Goal: Task Accomplishment & Management: Manage account settings

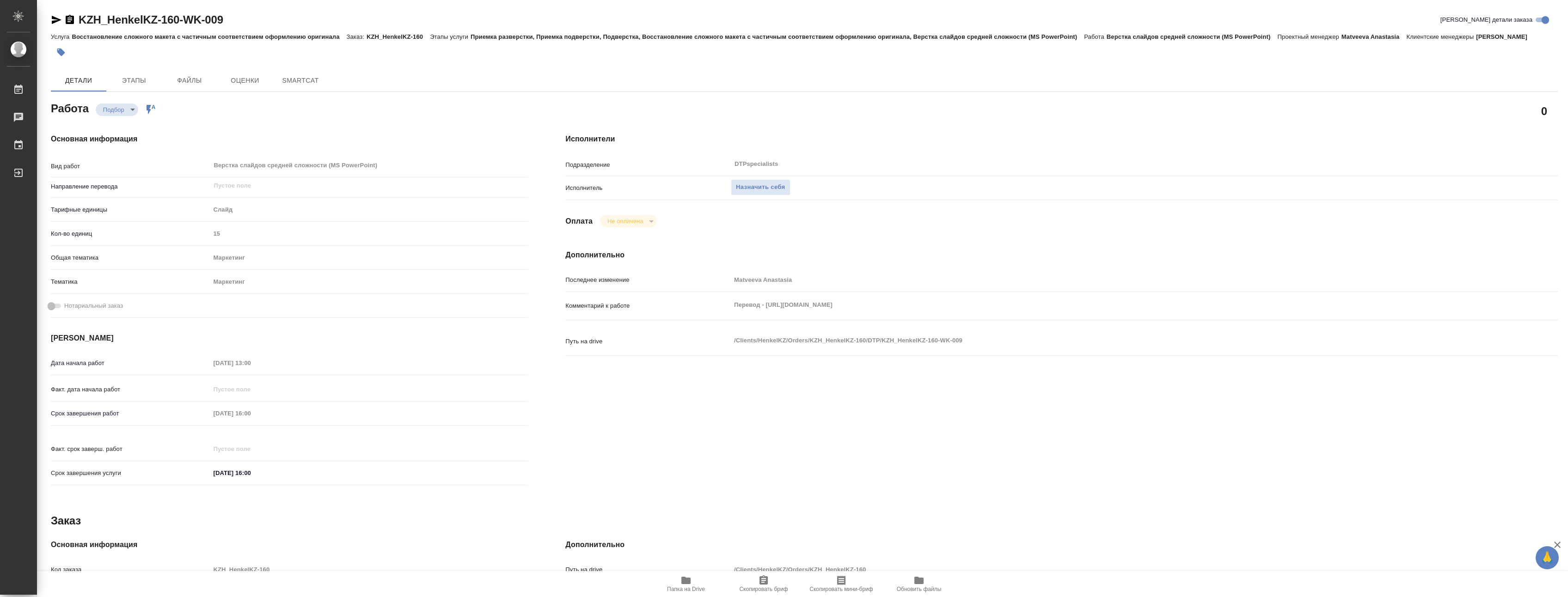
type textarea "x"
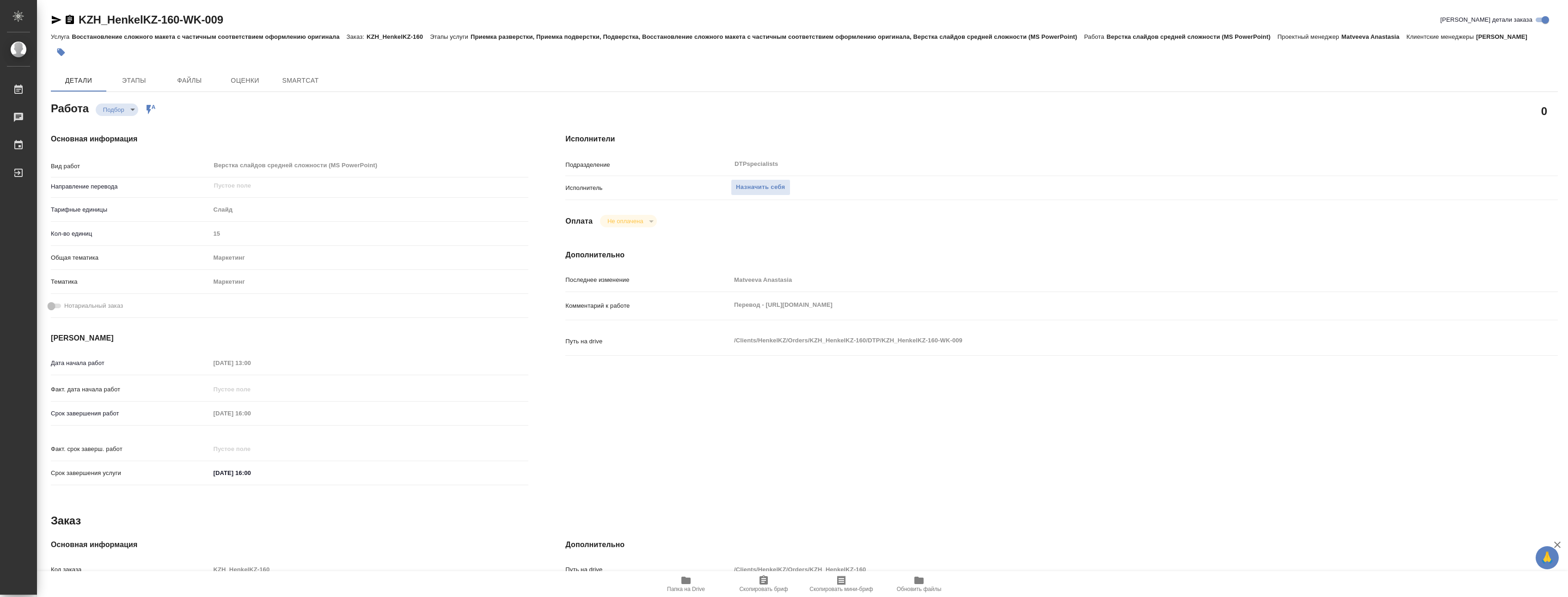
type textarea "x"
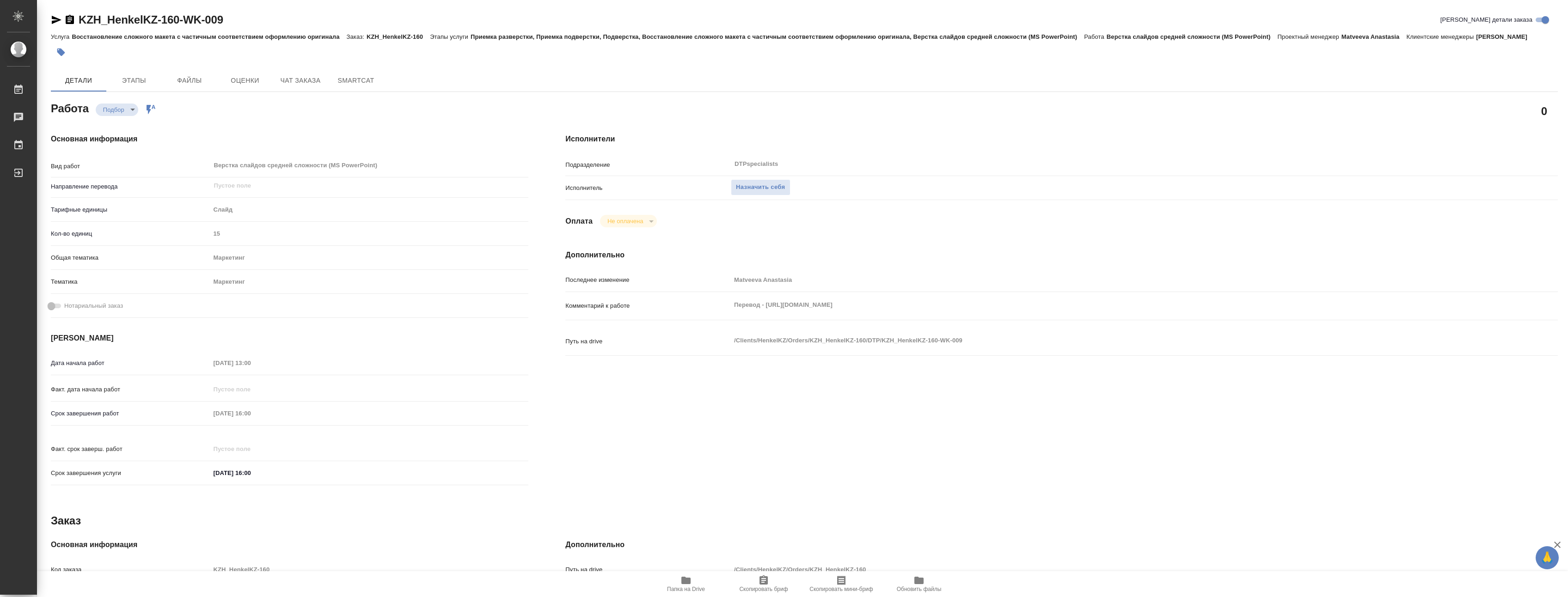
type textarea "x"
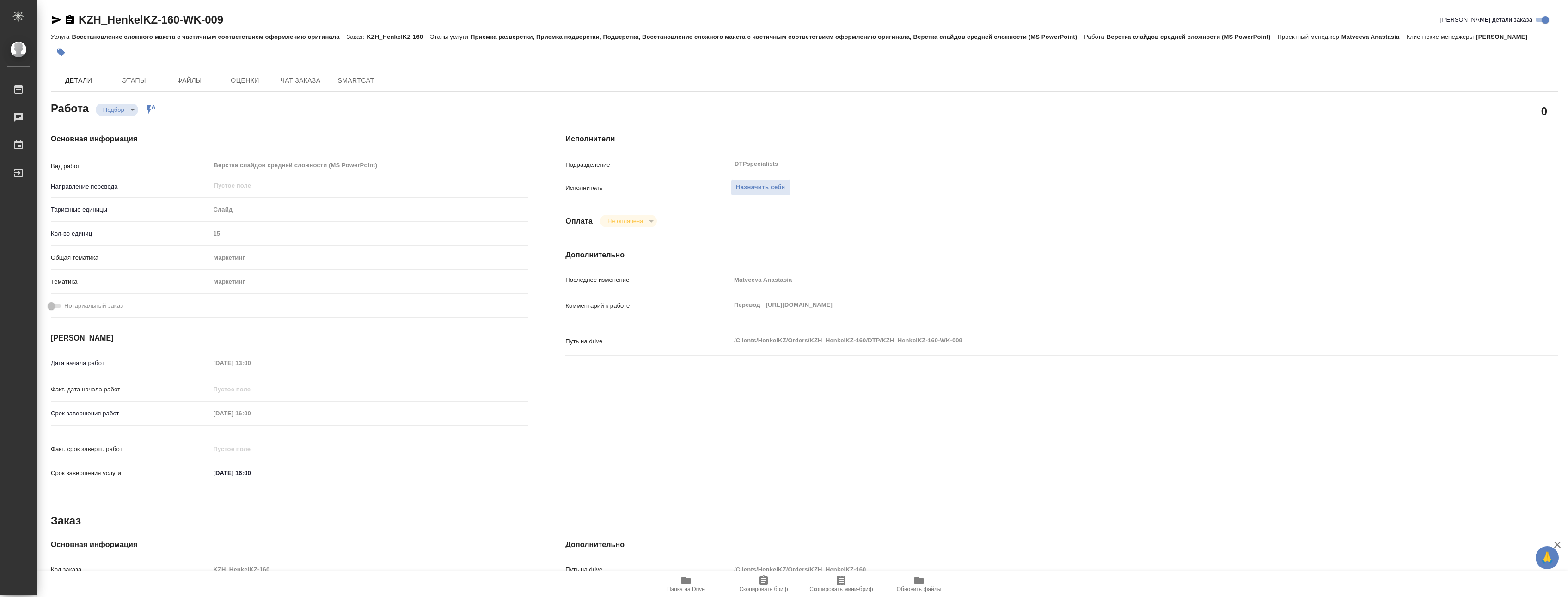
type textarea "x"
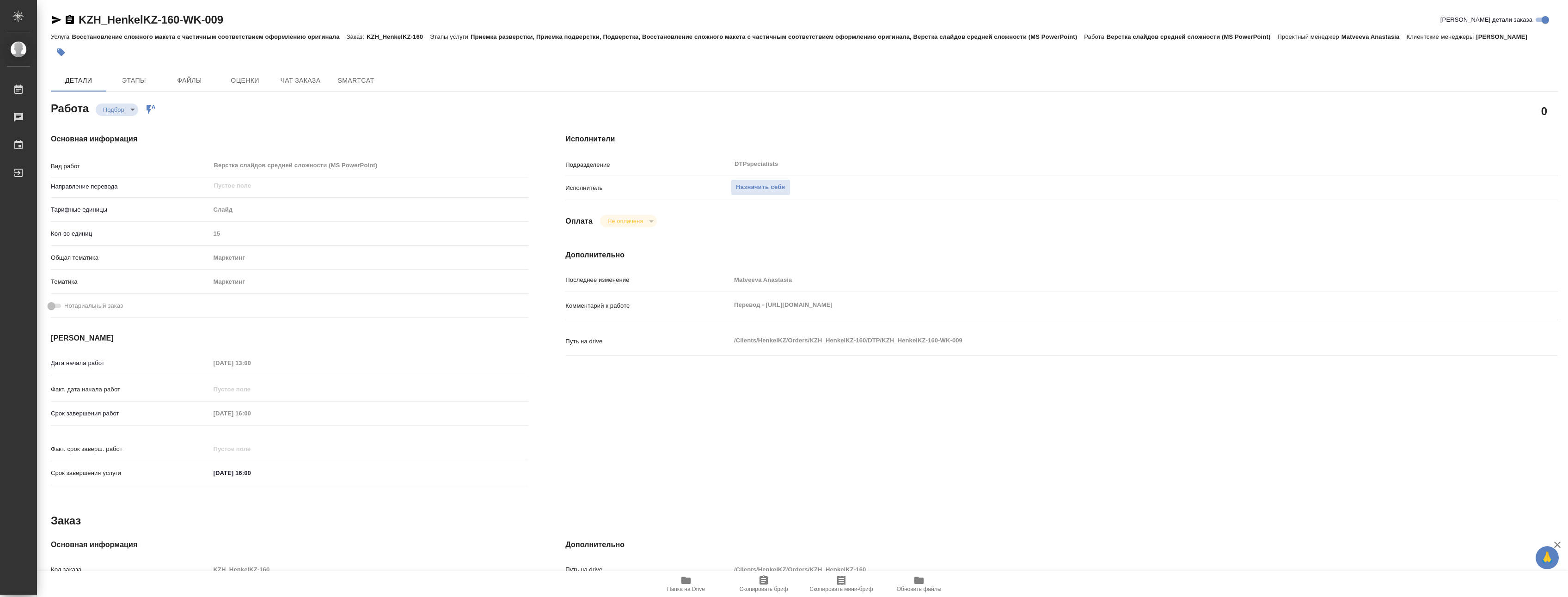
click at [687, 585] on icon "button" at bounding box center [686, 581] width 11 height 11
type textarea "x"
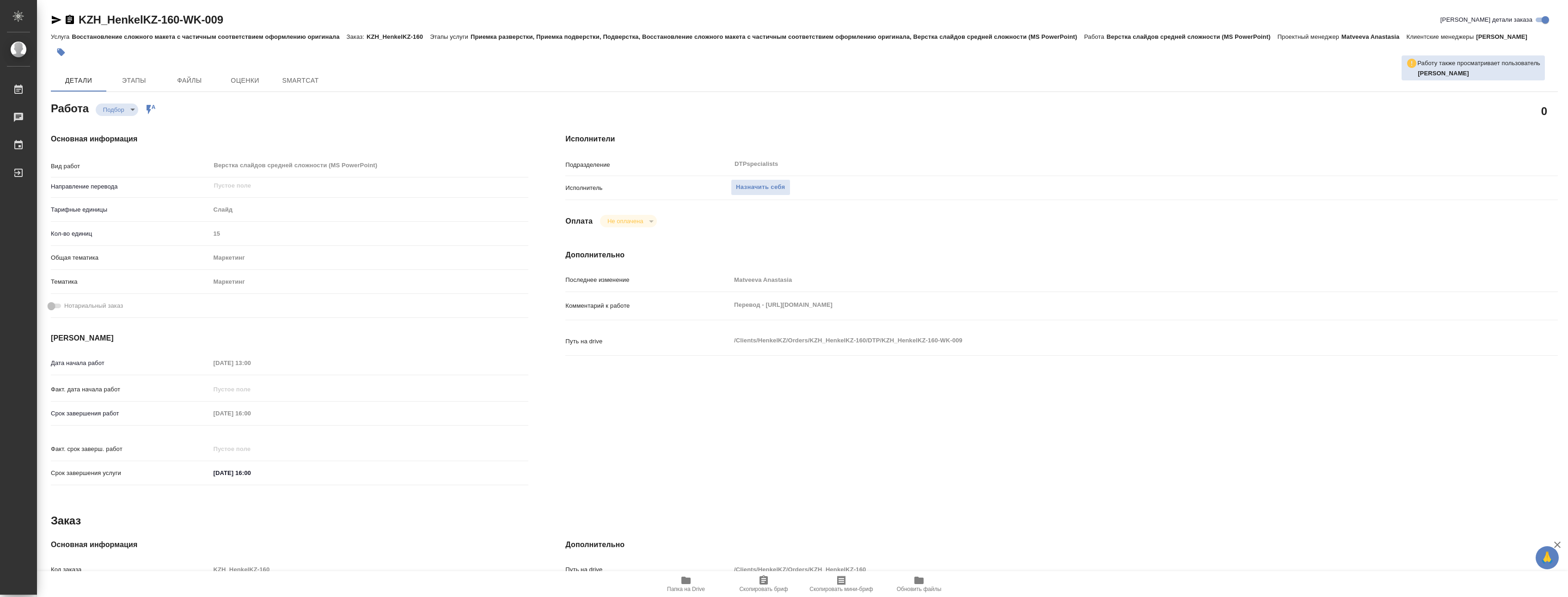
type textarea "x"
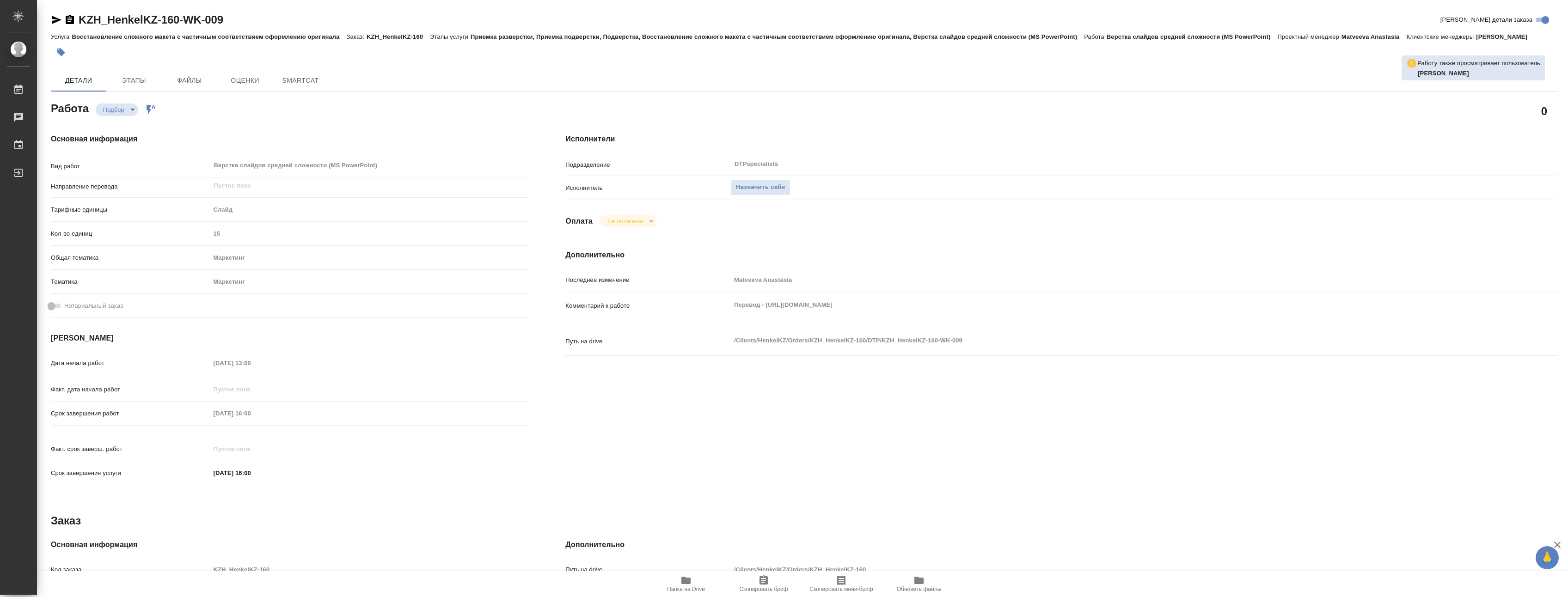
type textarea "x"
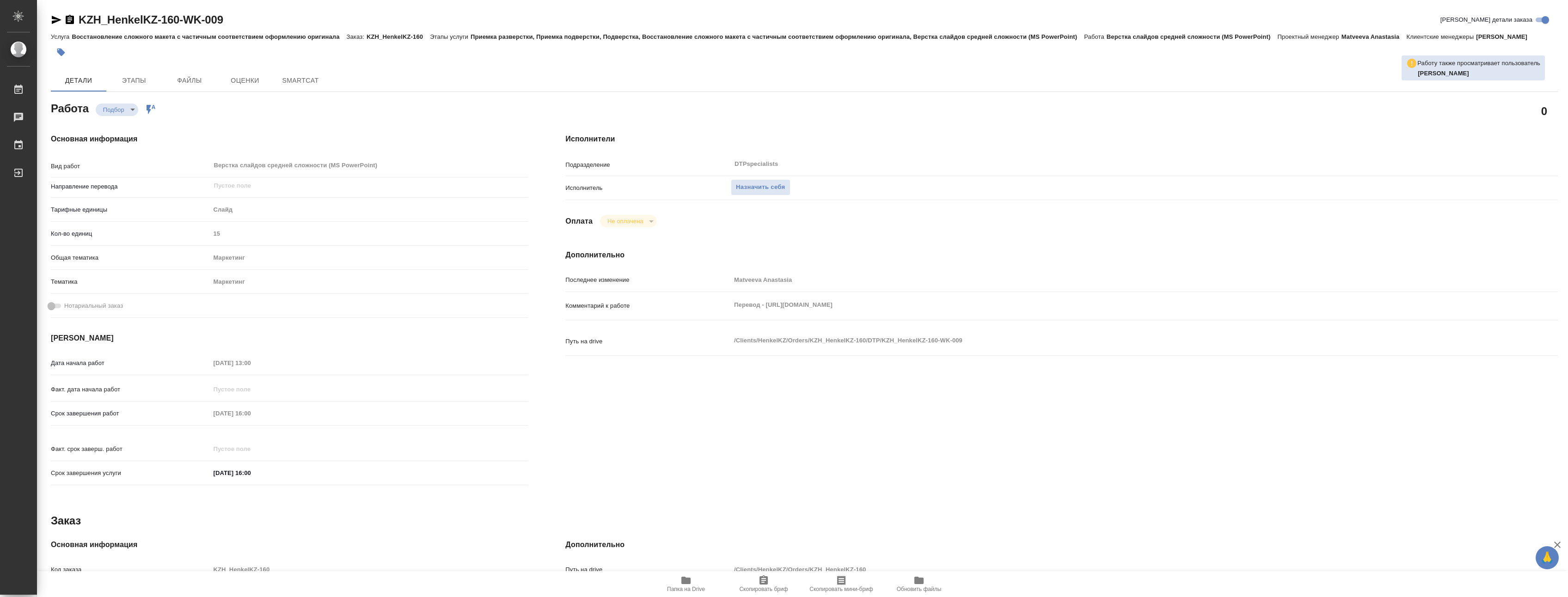
type textarea "x"
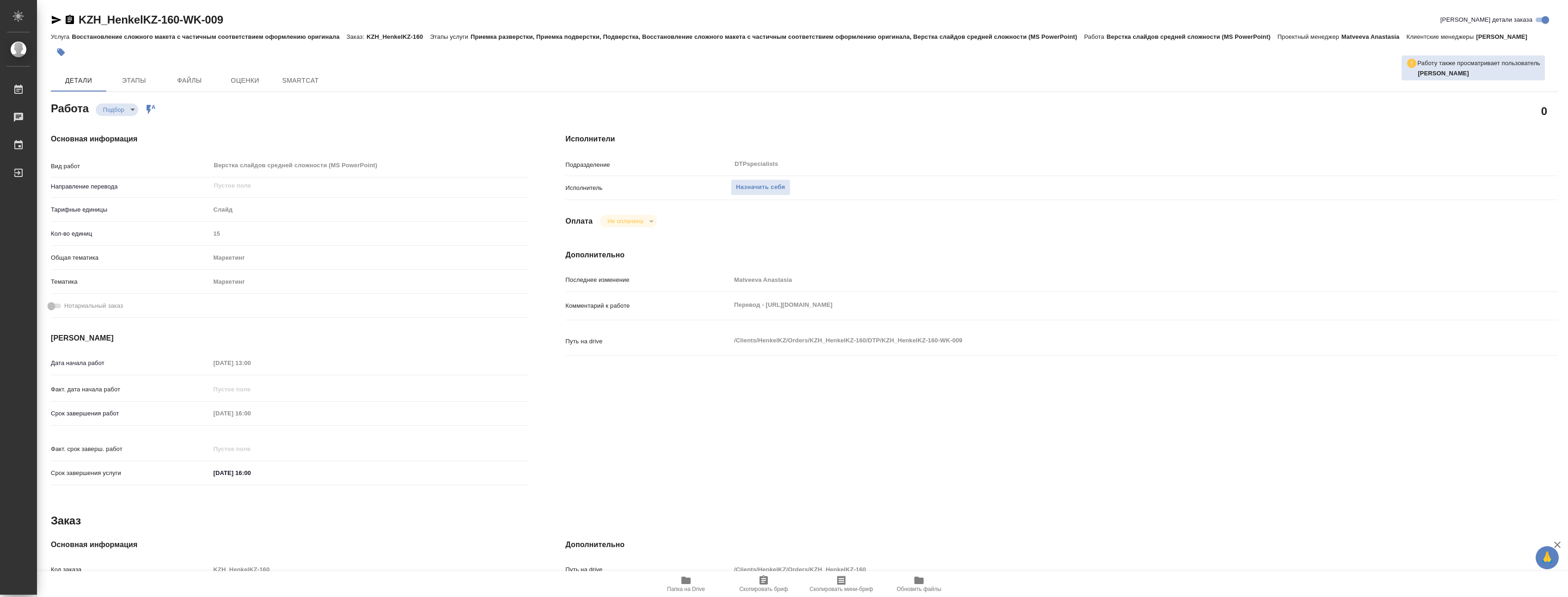
type textarea "x"
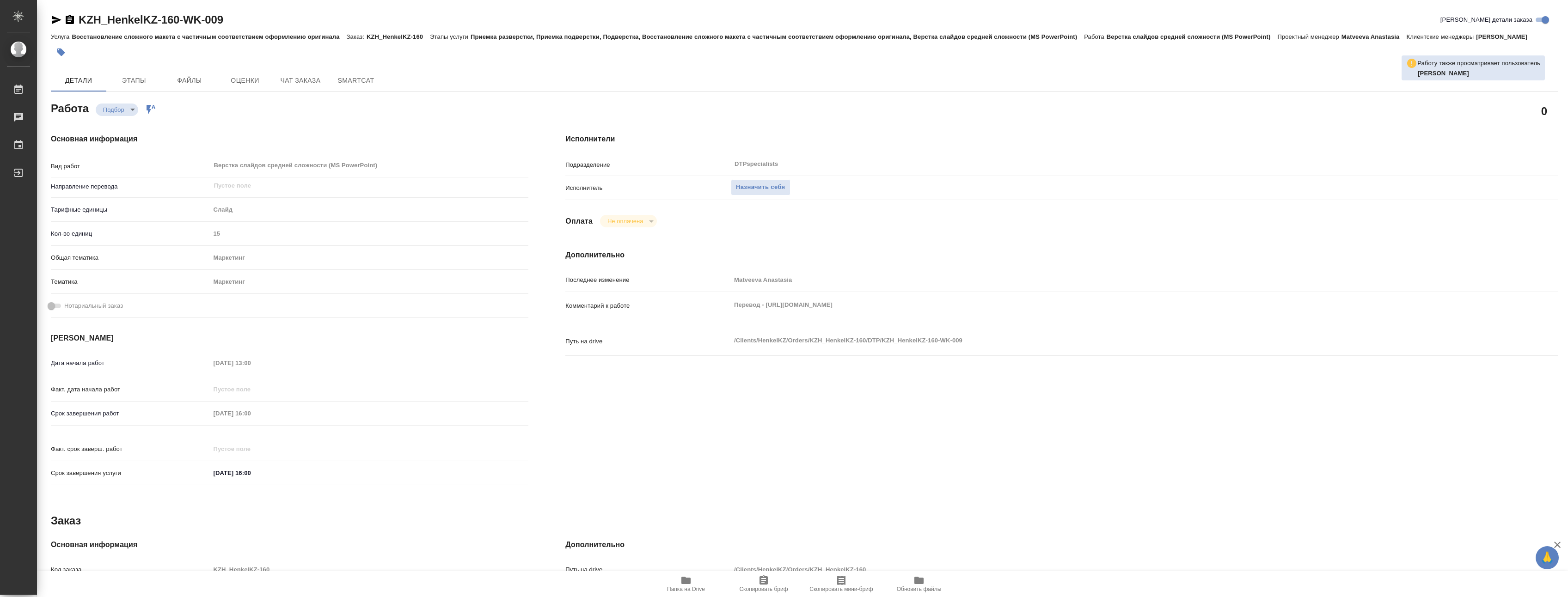
type textarea "x"
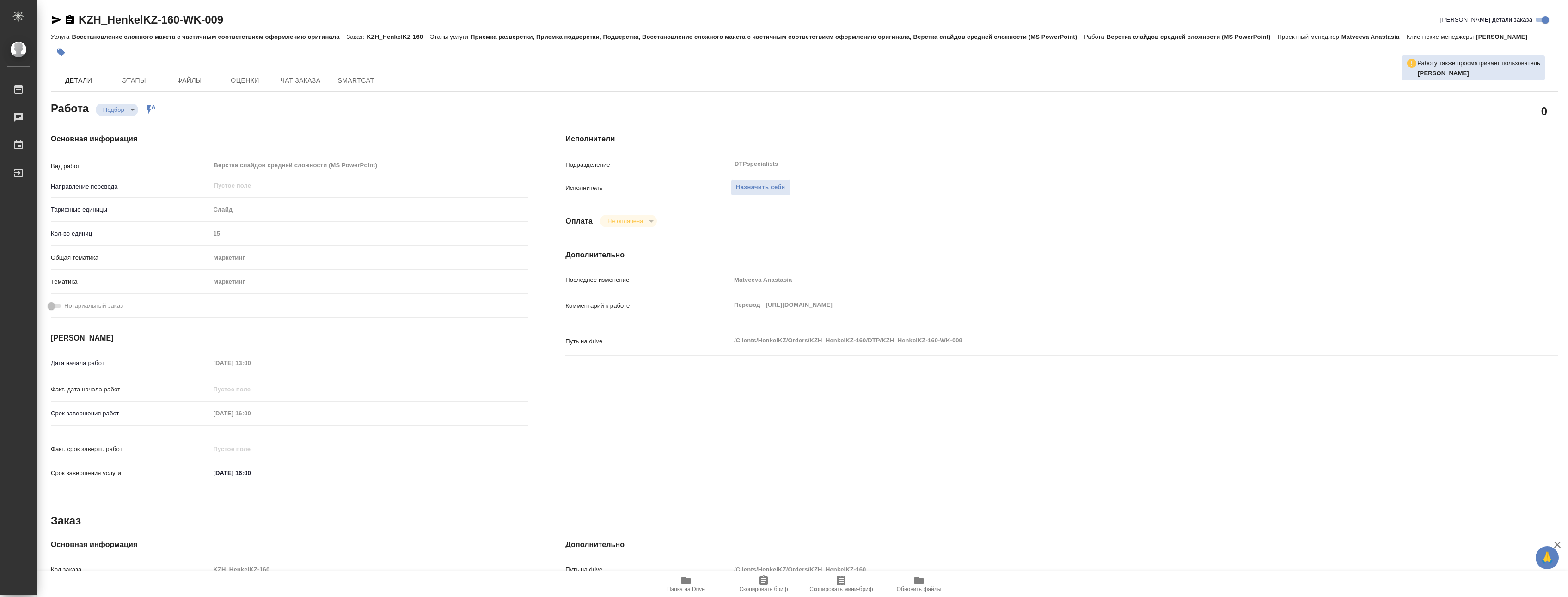
type textarea "x"
click at [752, 193] on span "Назначить себя" at bounding box center [760, 187] width 49 height 10
type textarea "x"
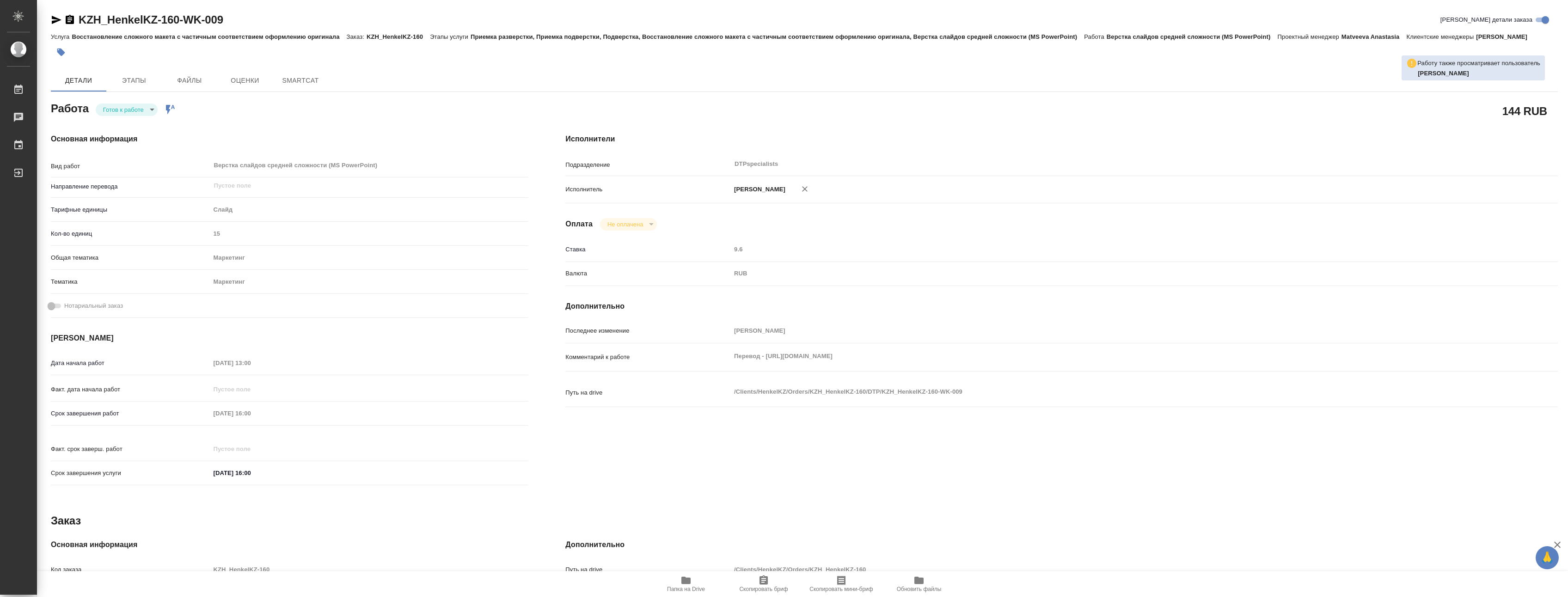
type textarea "x"
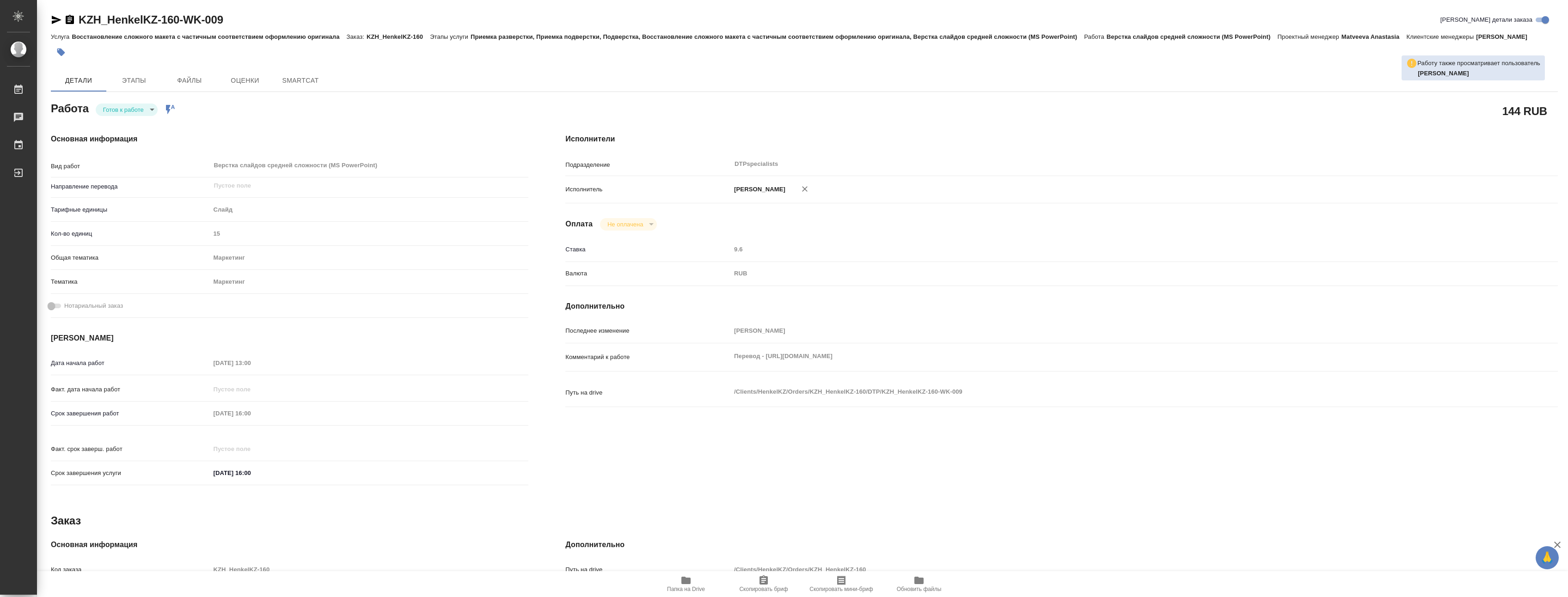
type textarea "x"
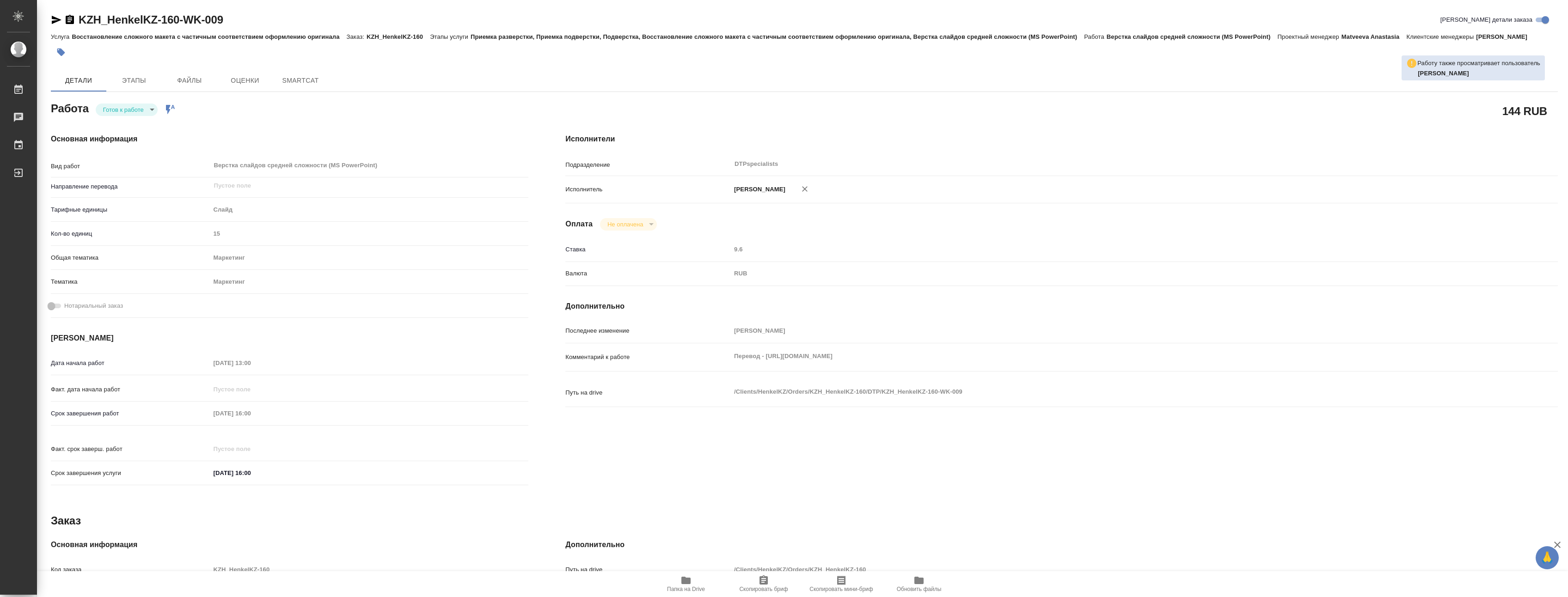
type textarea "x"
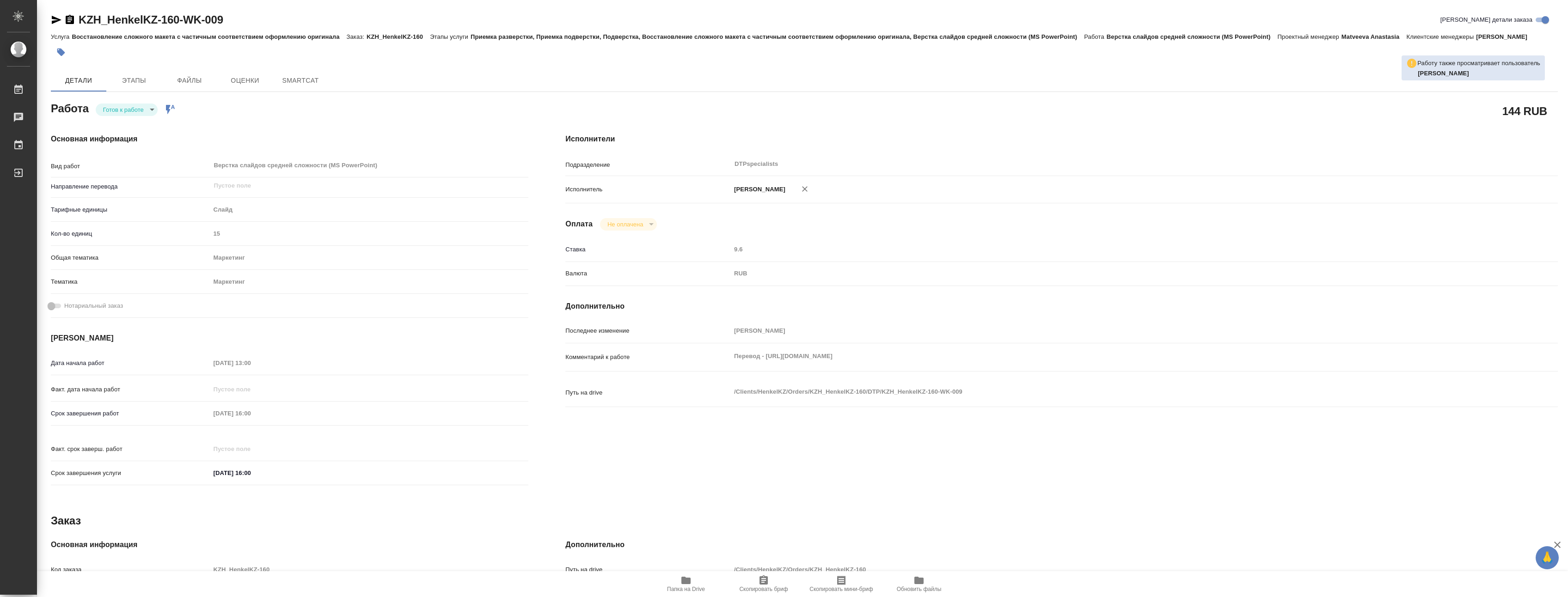
type textarea "x"
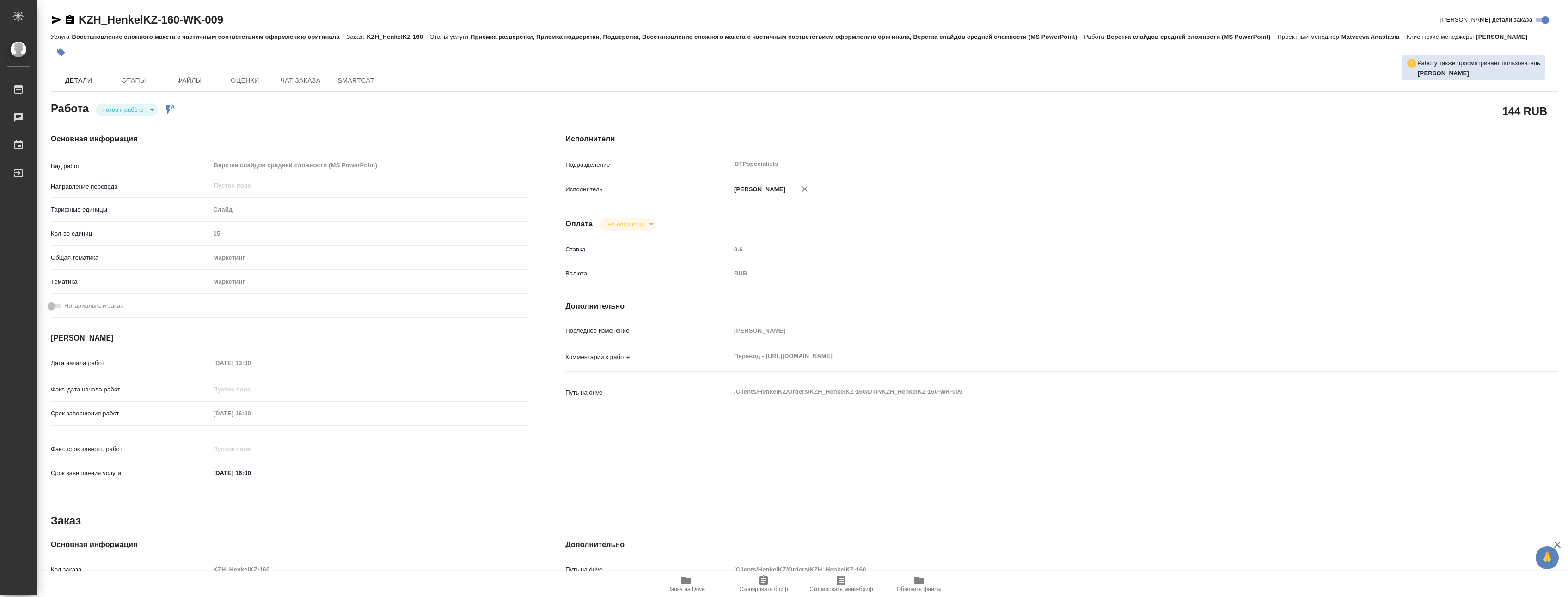
type textarea "x"
click at [151, 120] on body "🙏 .cls-1 fill:#fff; AWATERA Yakovlev Sergey Работы Чаты График Выйти KZH_Henkel…" at bounding box center [784, 298] width 1568 height 597
type textarea "x"
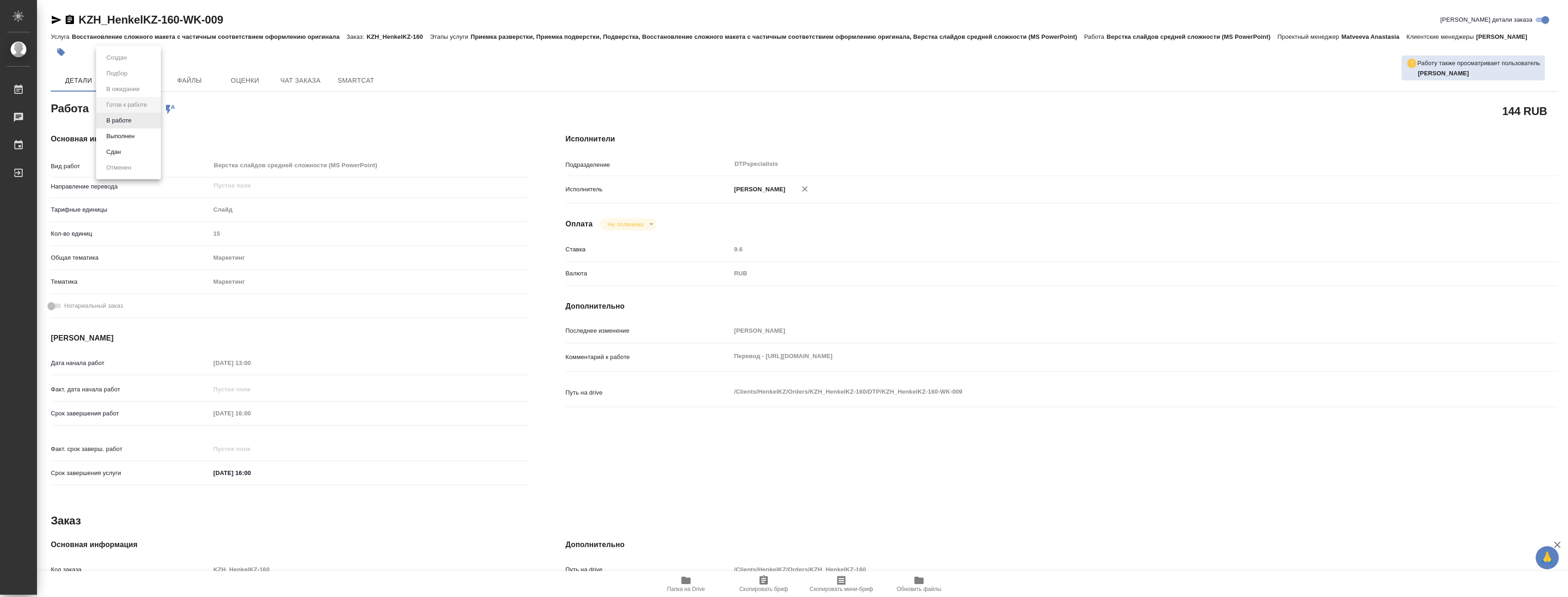
type textarea "x"
click at [121, 120] on button "В работе" at bounding box center [119, 120] width 30 height 10
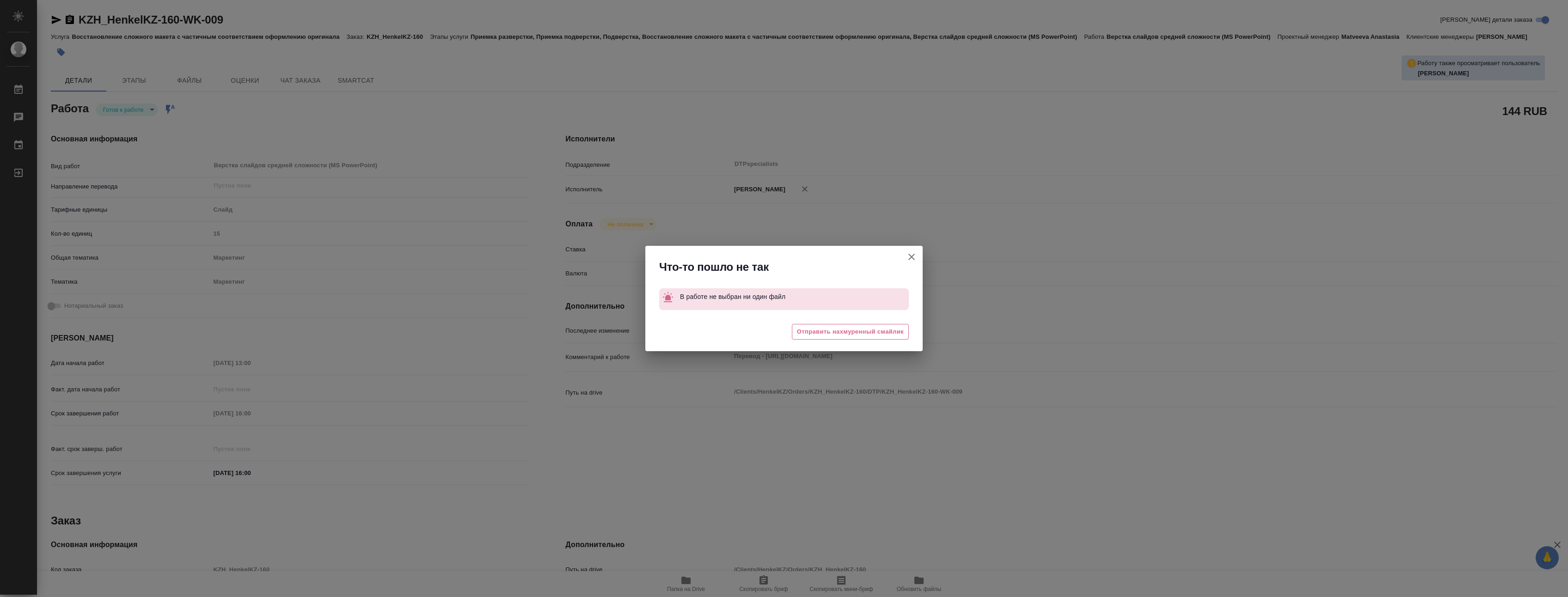
type textarea "x"
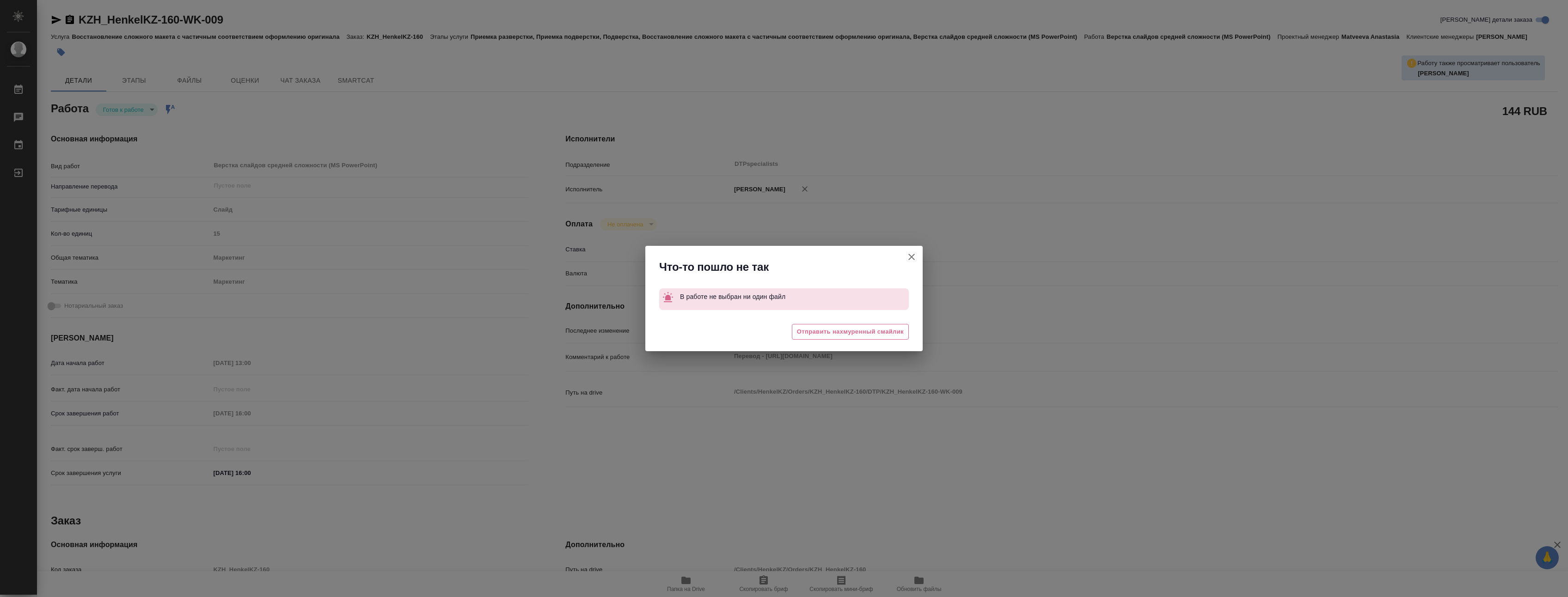
type textarea "x"
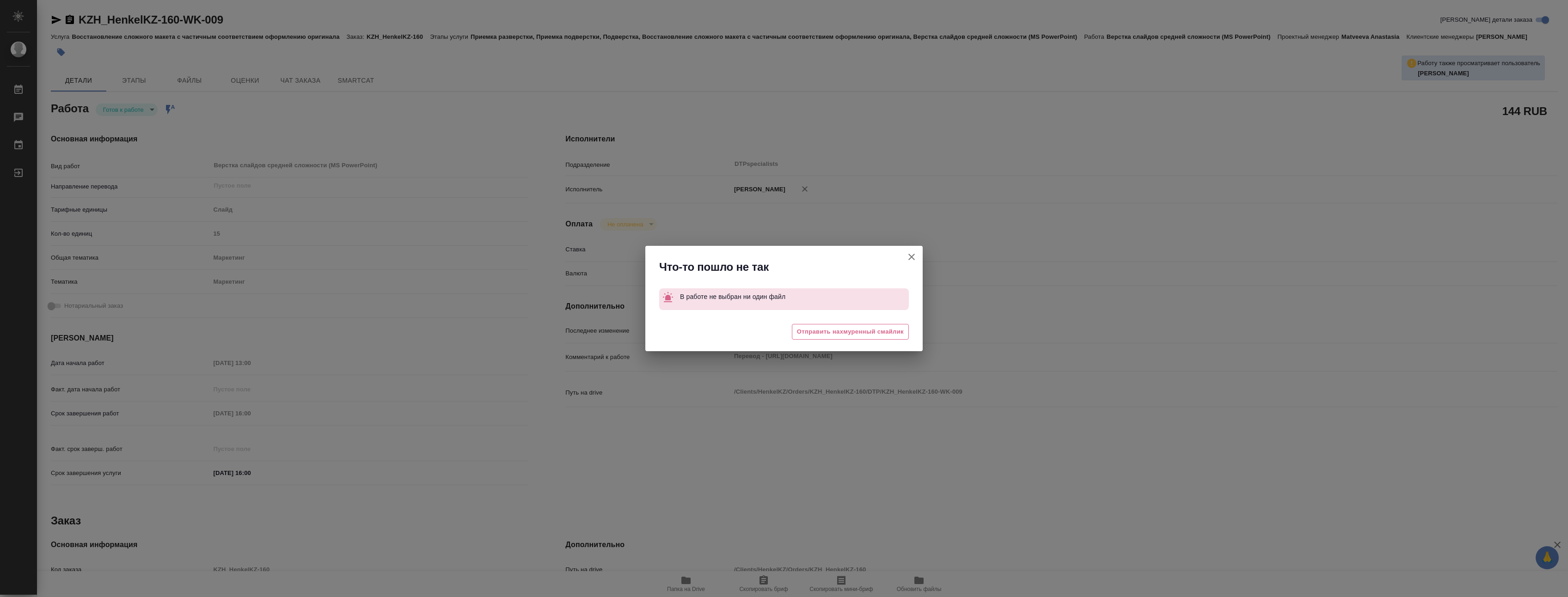
type textarea "x"
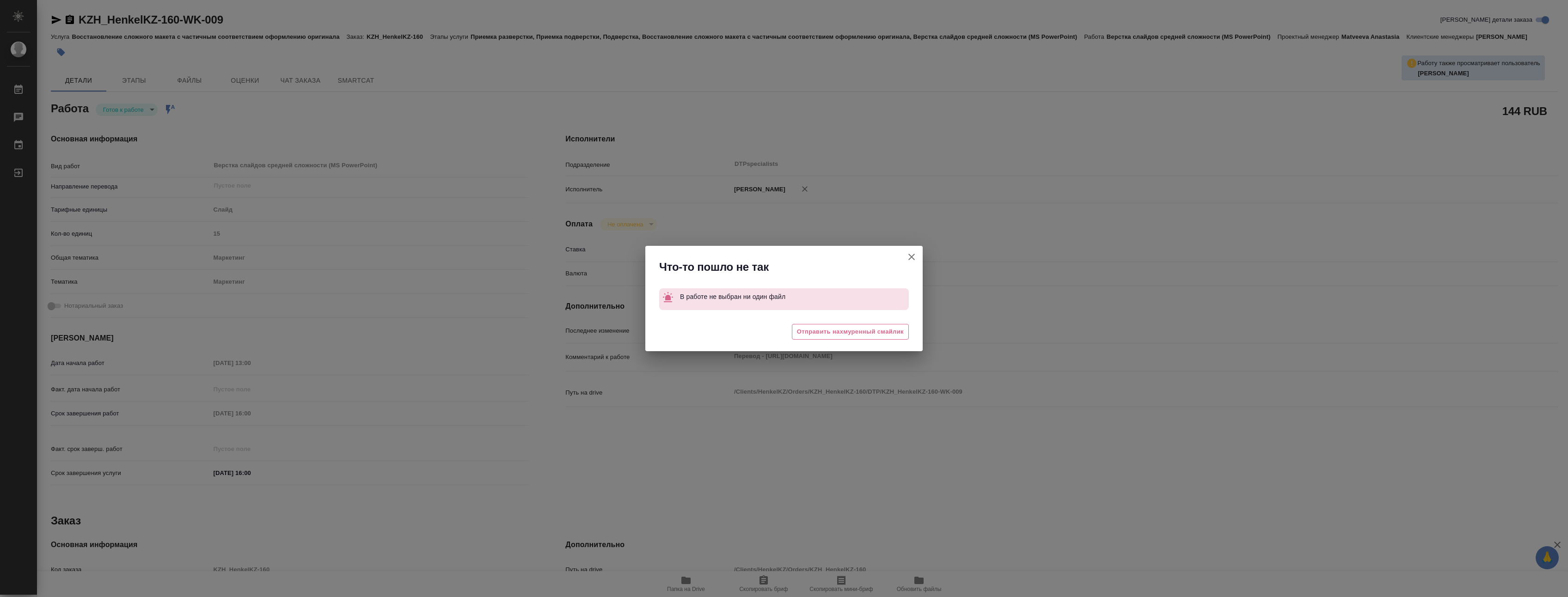
type textarea "x"
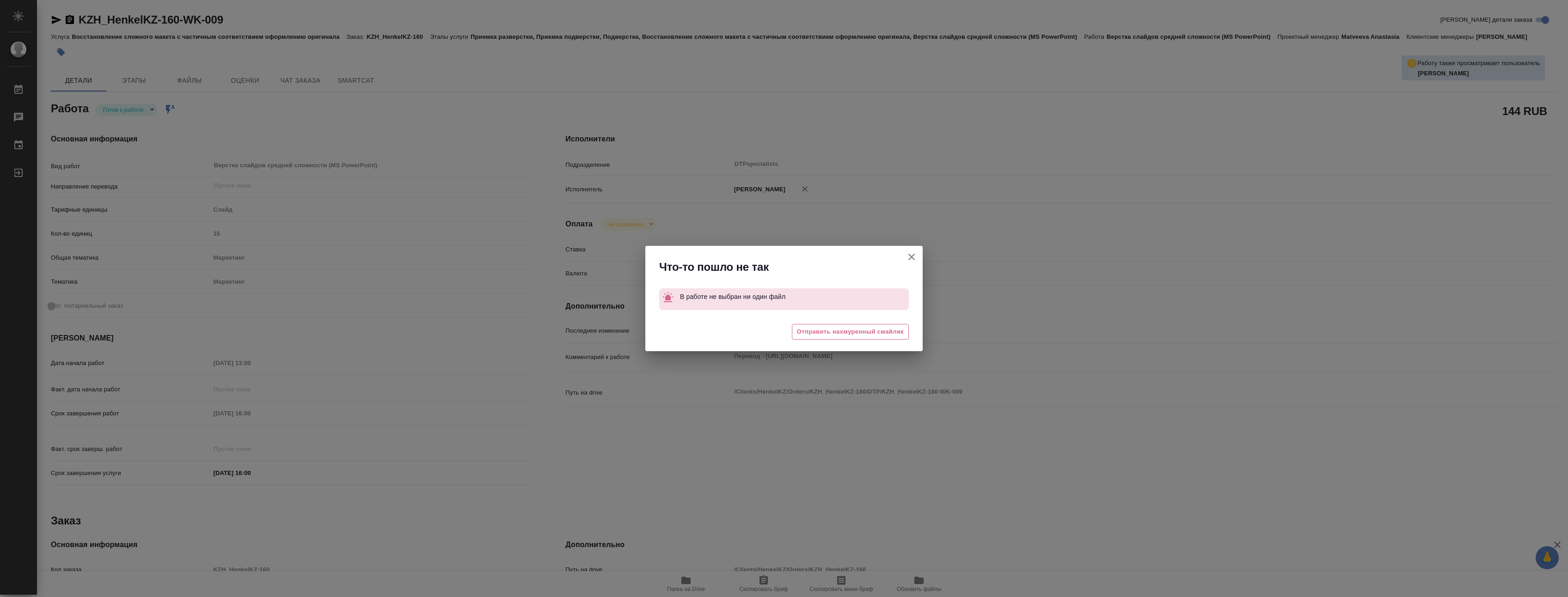
click at [911, 255] on icon "button" at bounding box center [911, 257] width 11 height 11
type textarea "x"
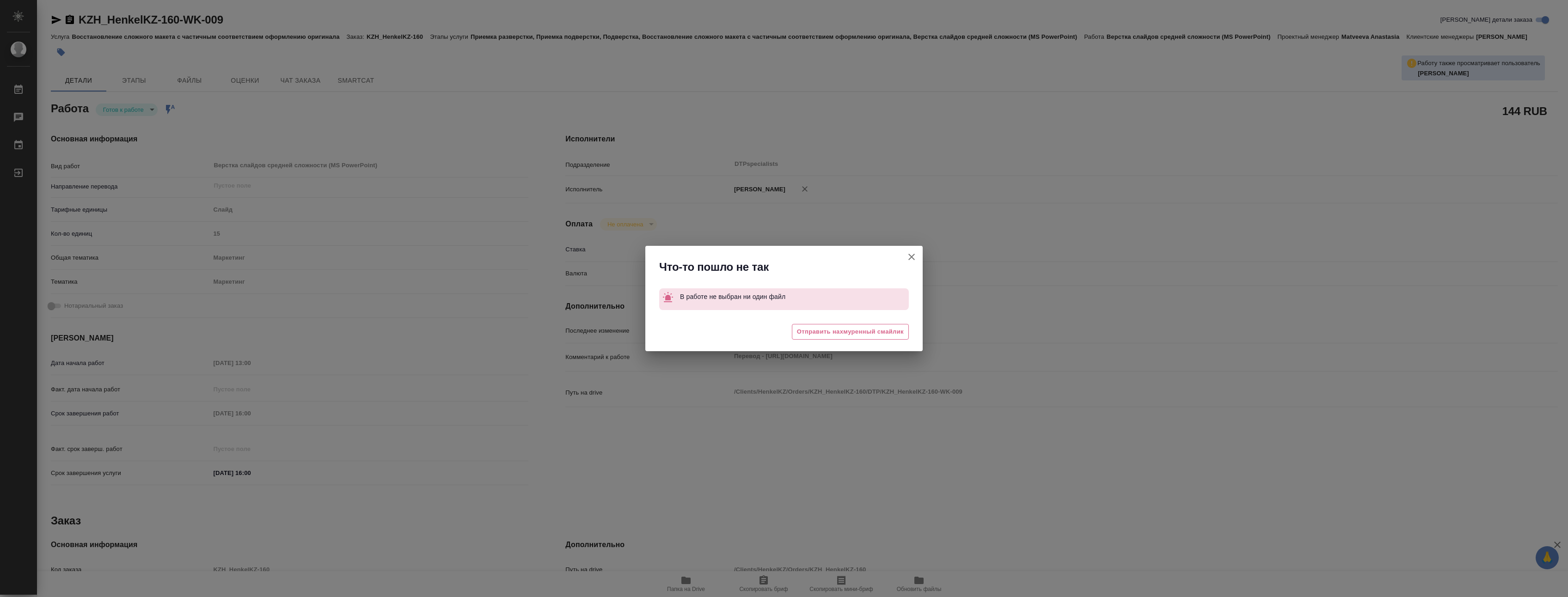
type textarea "x"
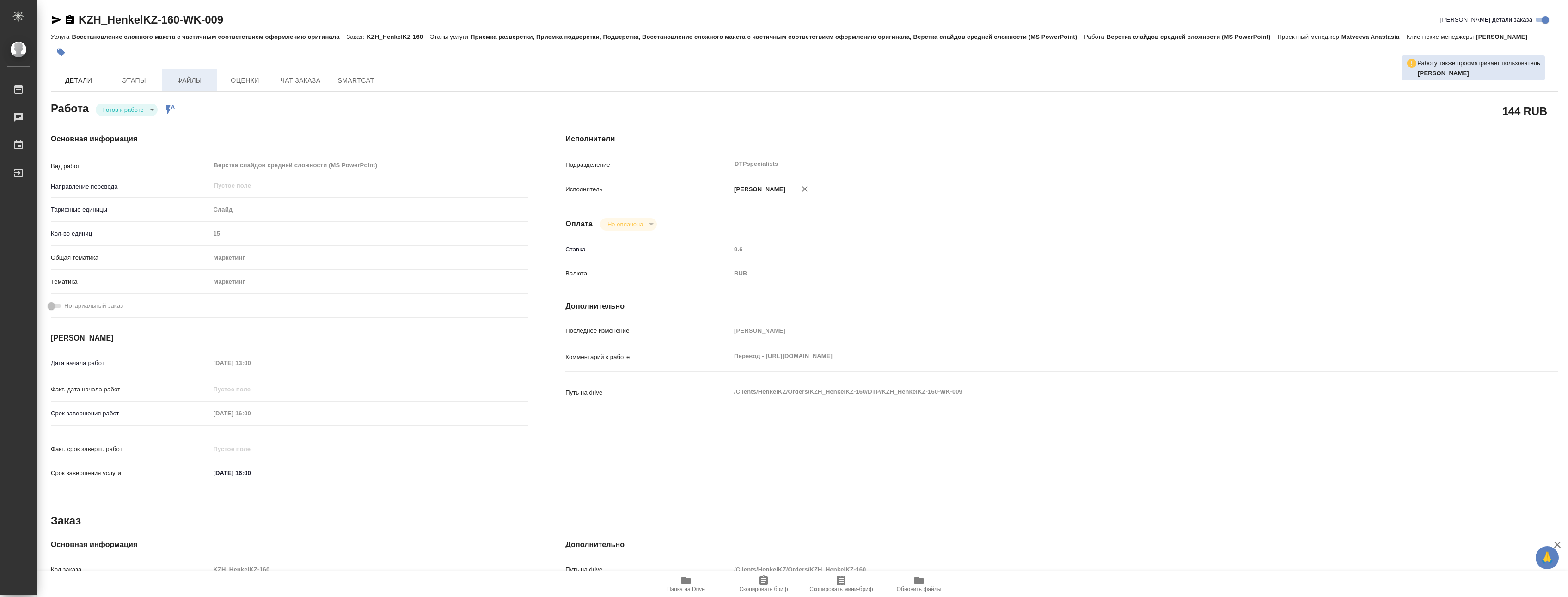
click at [187, 86] on span "Файлы" at bounding box center [189, 80] width 44 height 12
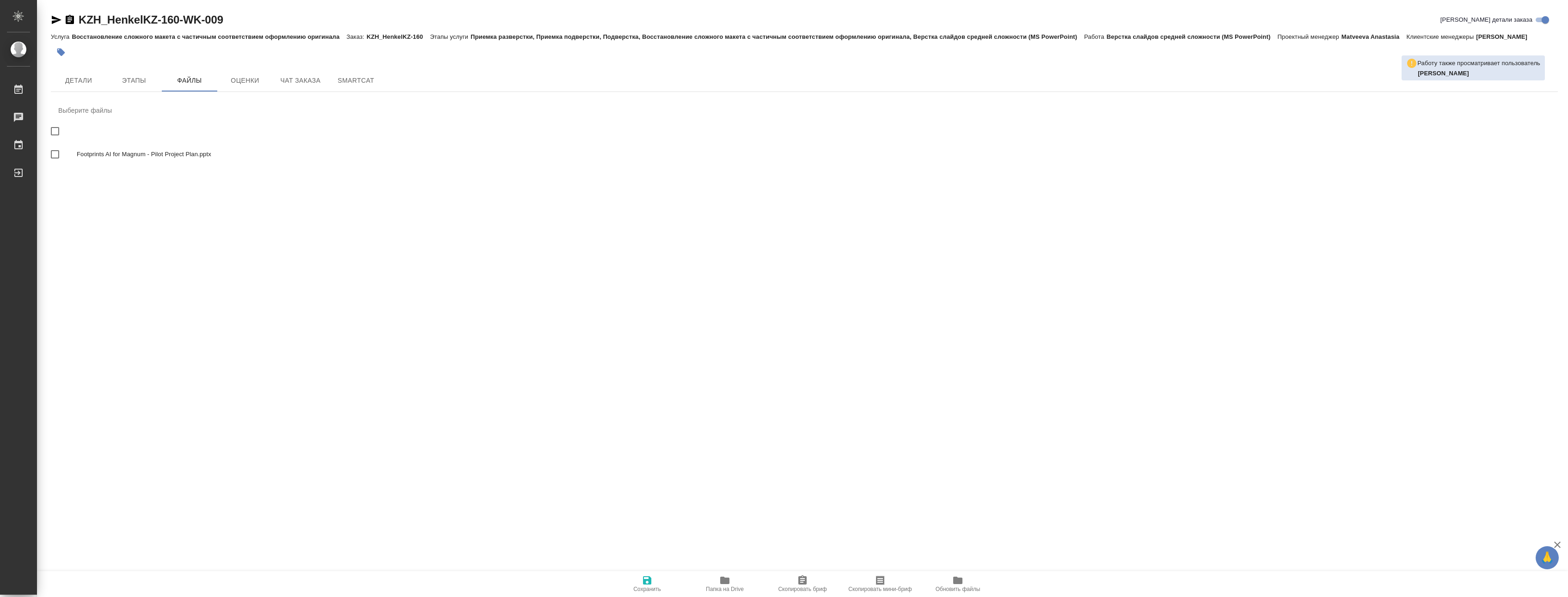
click at [55, 164] on input "checkbox" at bounding box center [55, 155] width 19 height 19
checkbox input "true"
click at [95, 86] on span "Детали" at bounding box center [79, 80] width 44 height 12
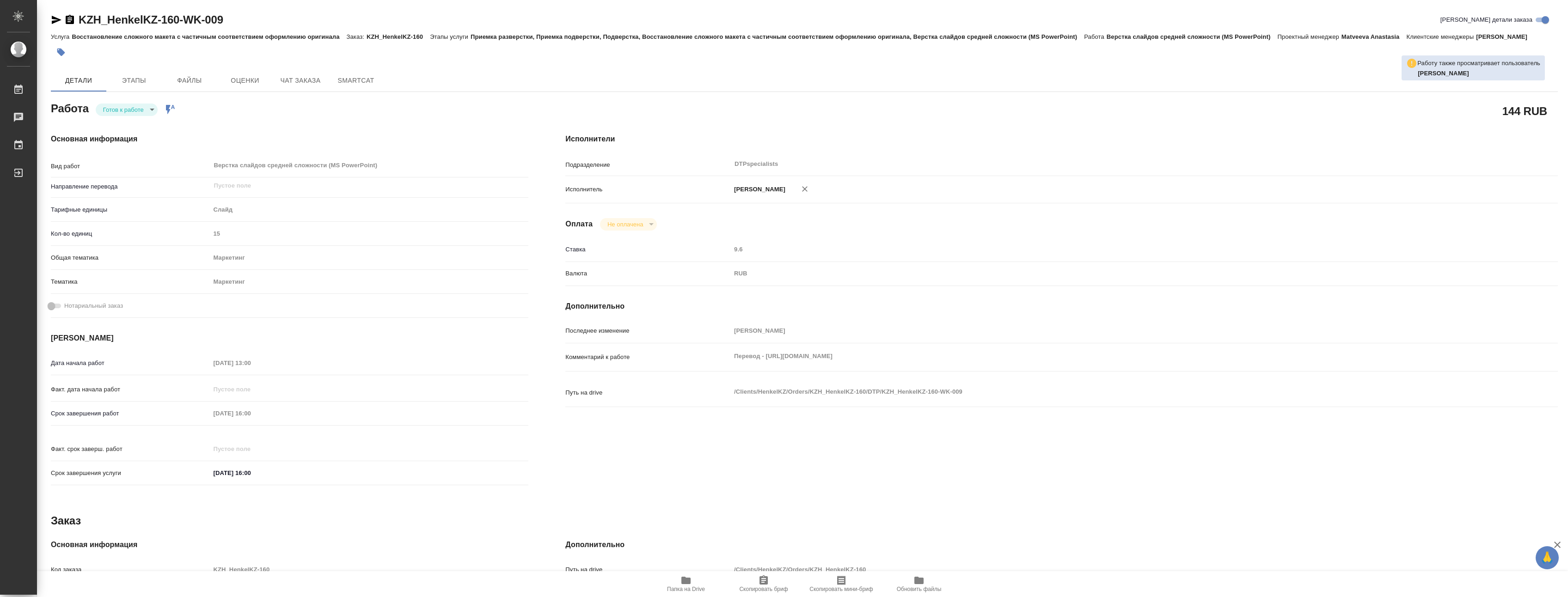
type textarea "x"
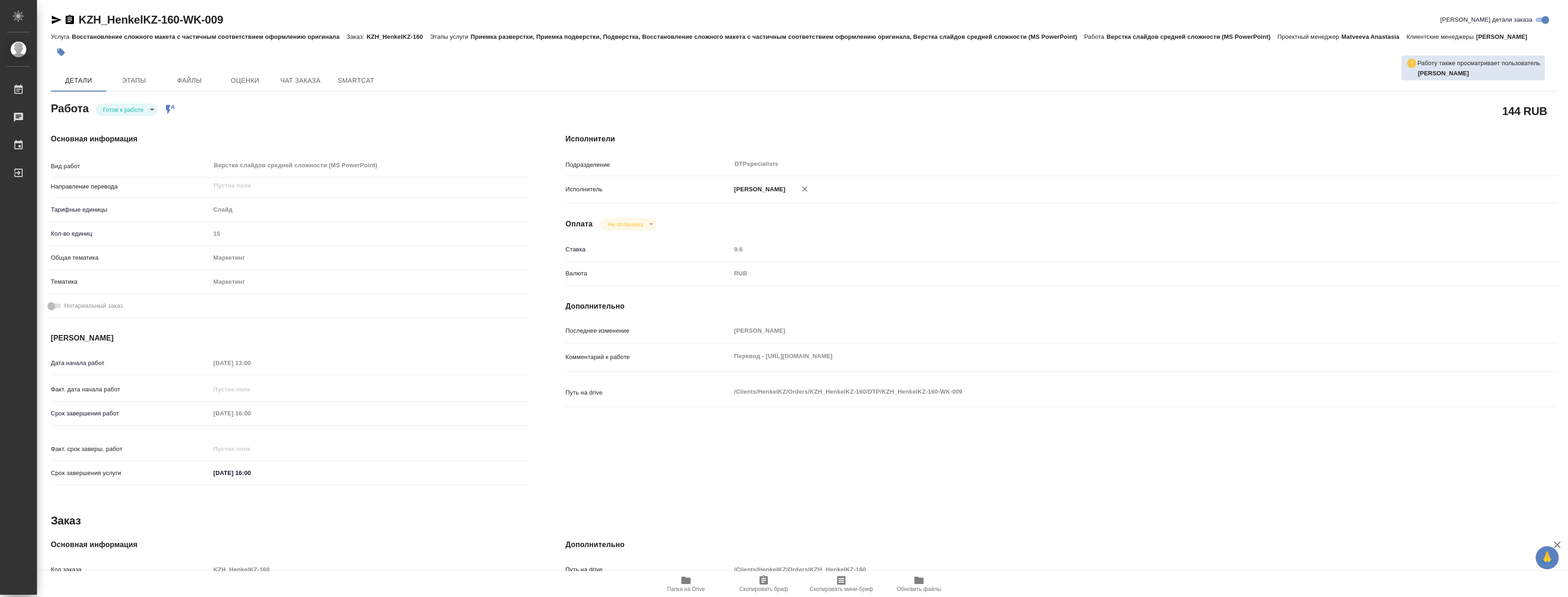
type textarea "x"
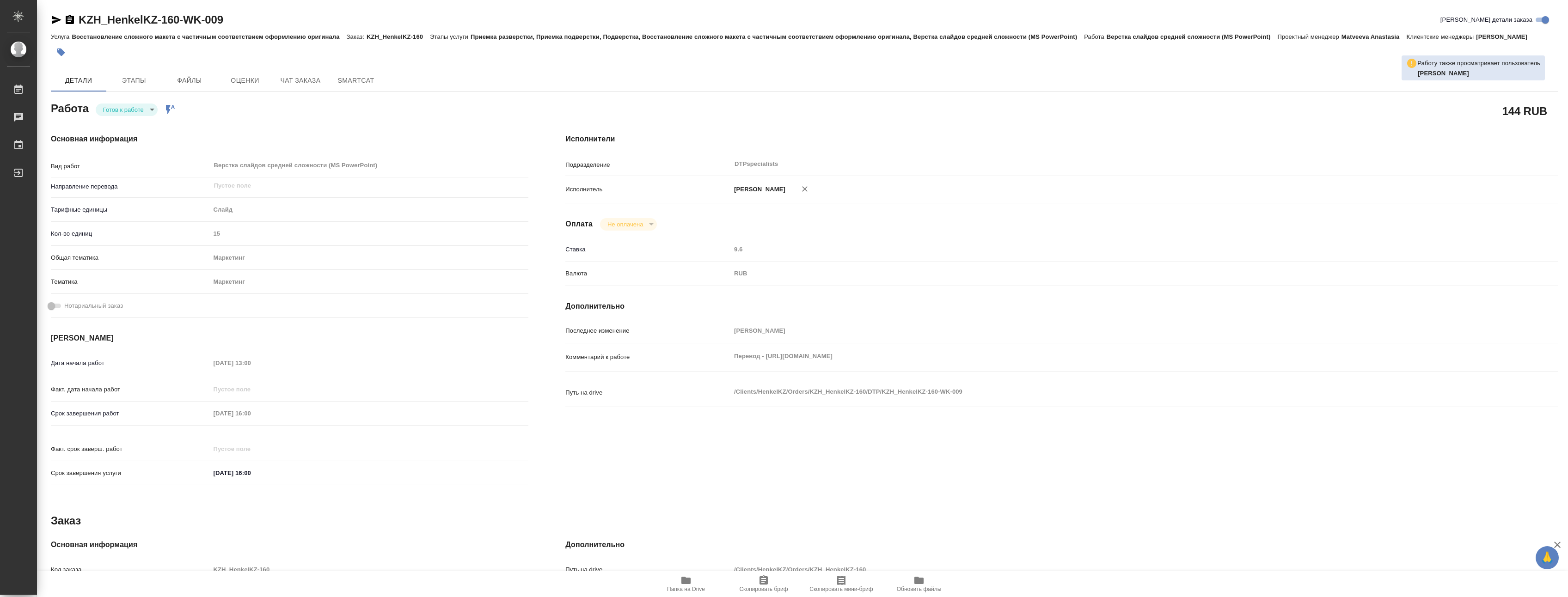
click at [141, 114] on div "Работа Готов к работе readyForWork Работа включена в последовательность" at bounding box center [290, 107] width 477 height 16
type textarea "x"
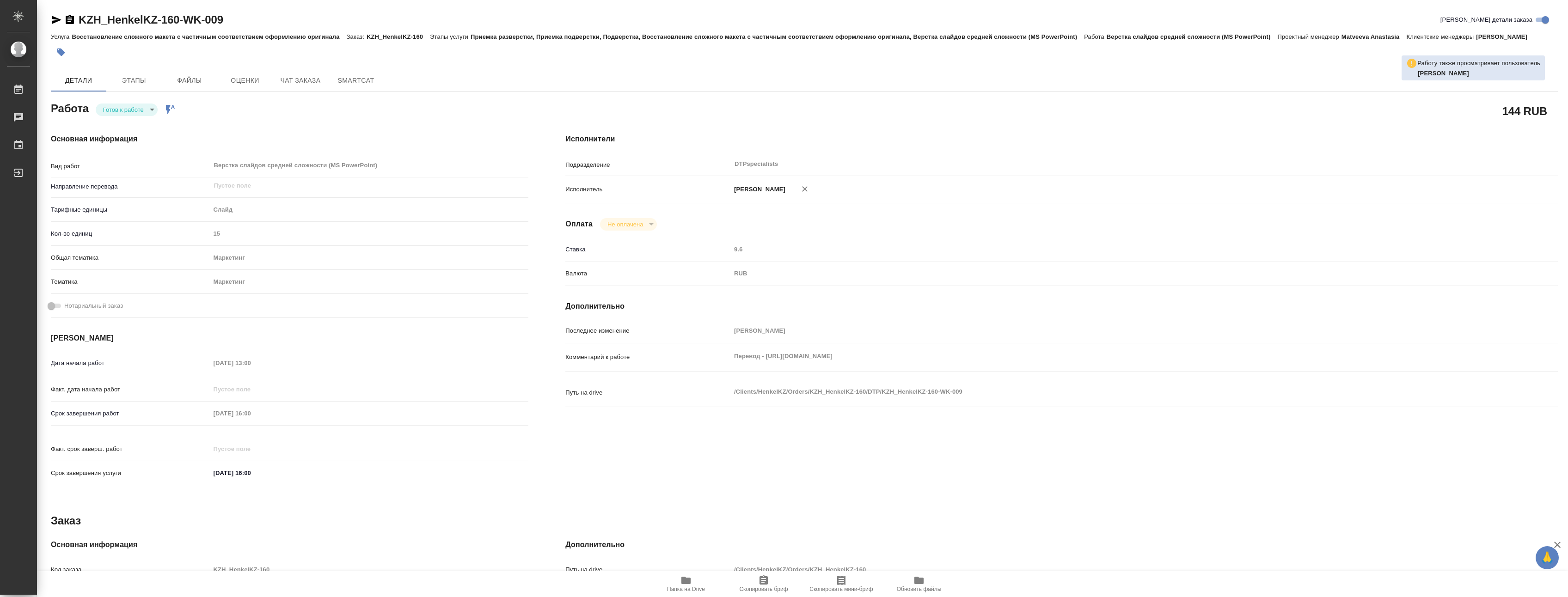
type textarea "x"
click at [131, 119] on body "🙏 .cls-1 fill:#fff; AWATERA Yakovlev Sergey Работы 0 Чаты График Выйти KZH_Henk…" at bounding box center [784, 298] width 1568 height 597
click at [132, 118] on button "В работе" at bounding box center [119, 120] width 30 height 10
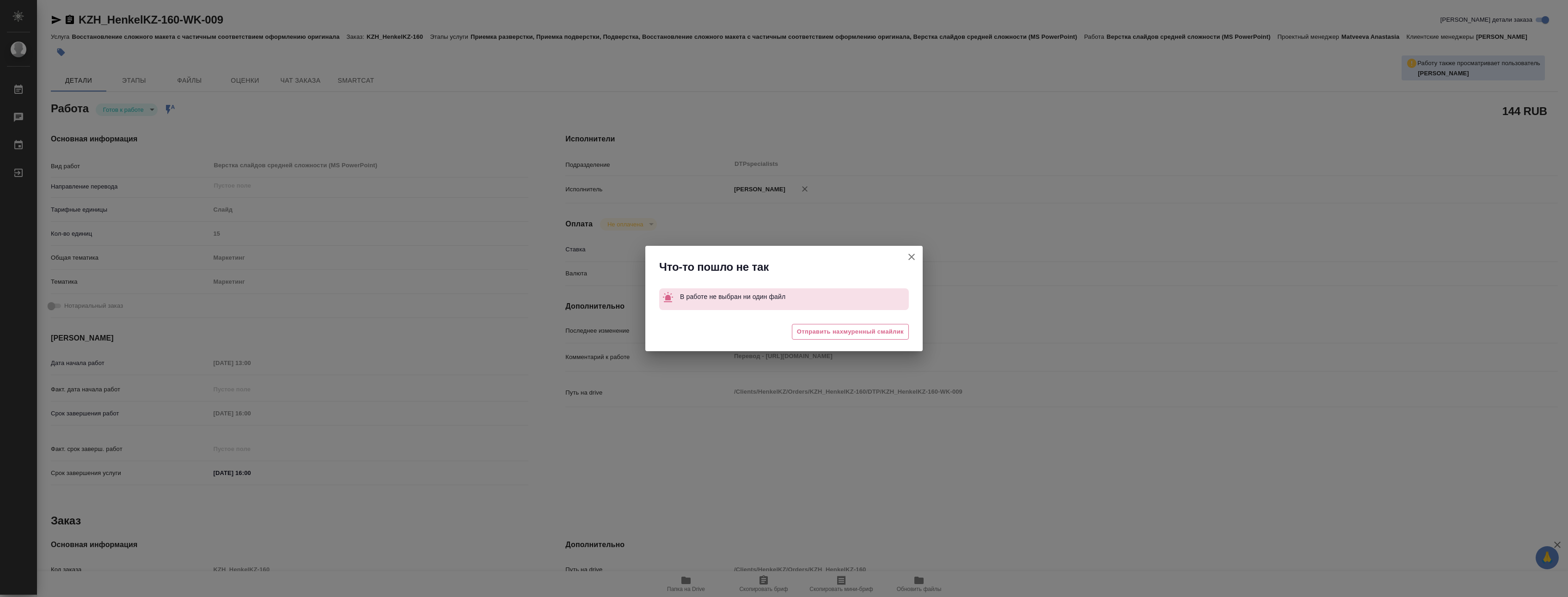
type textarea "x"
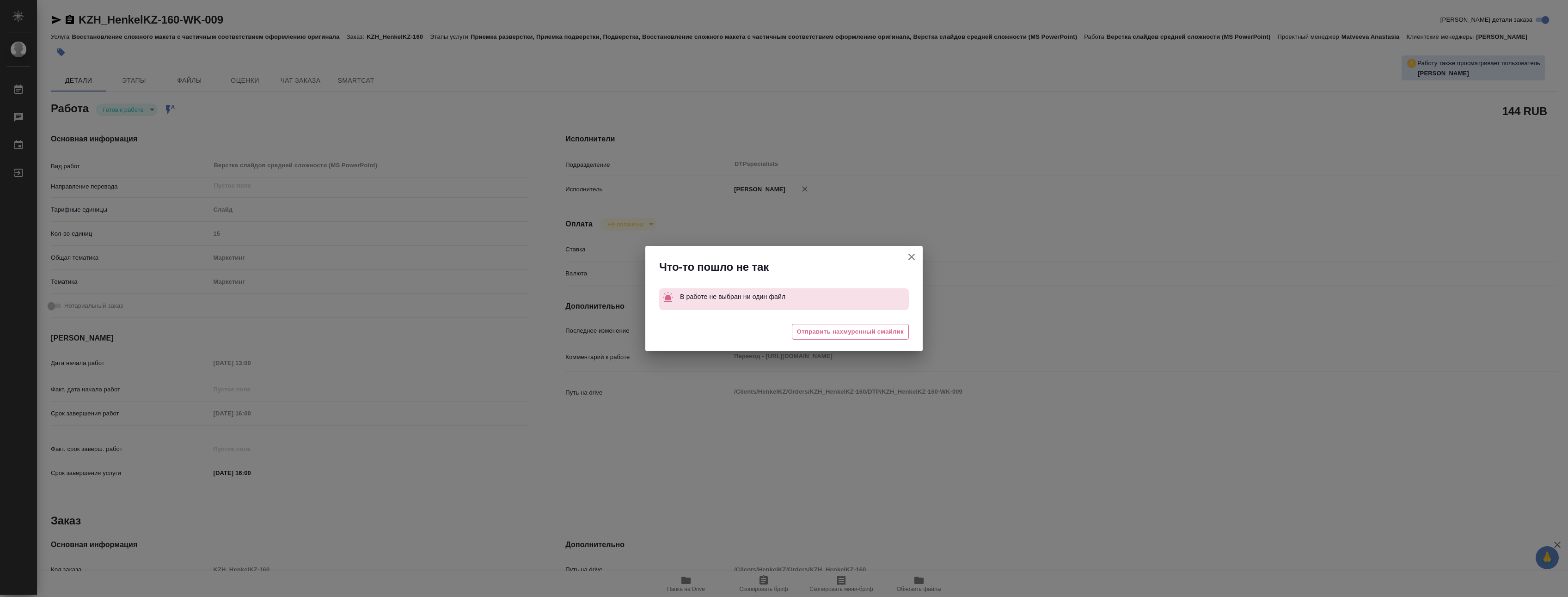
type textarea "x"
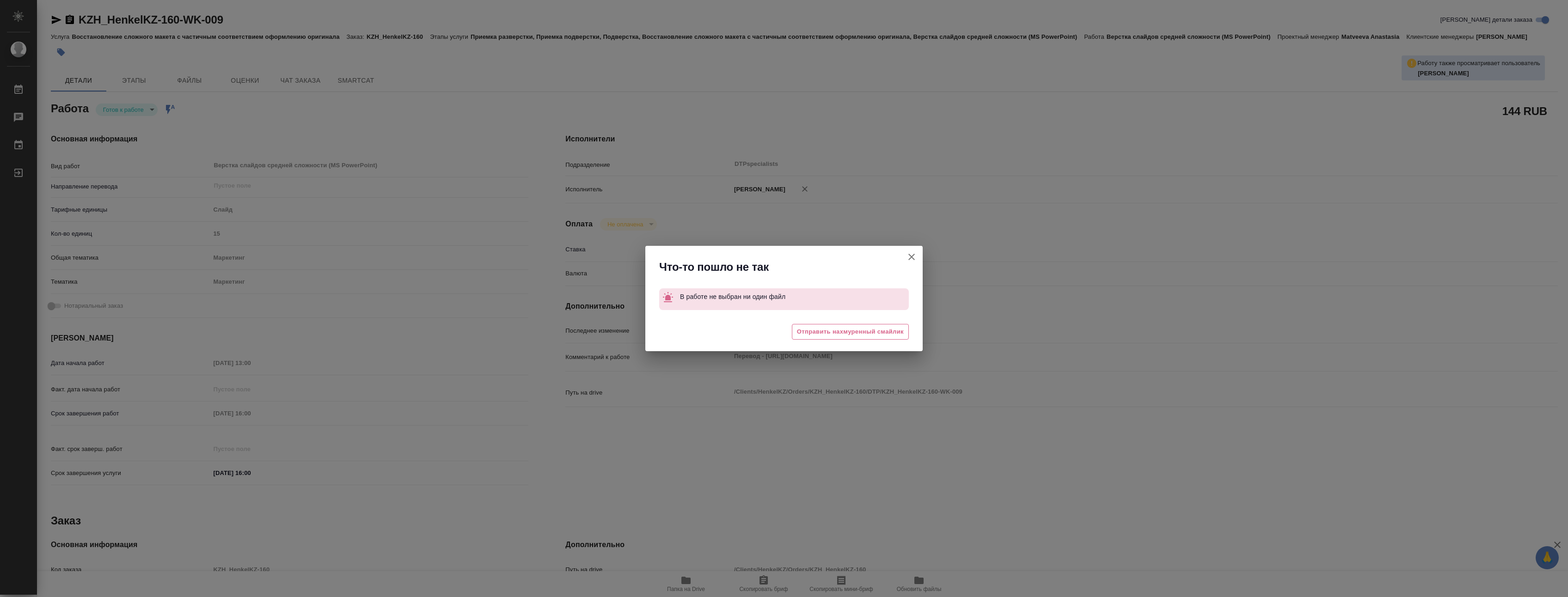
type textarea "x"
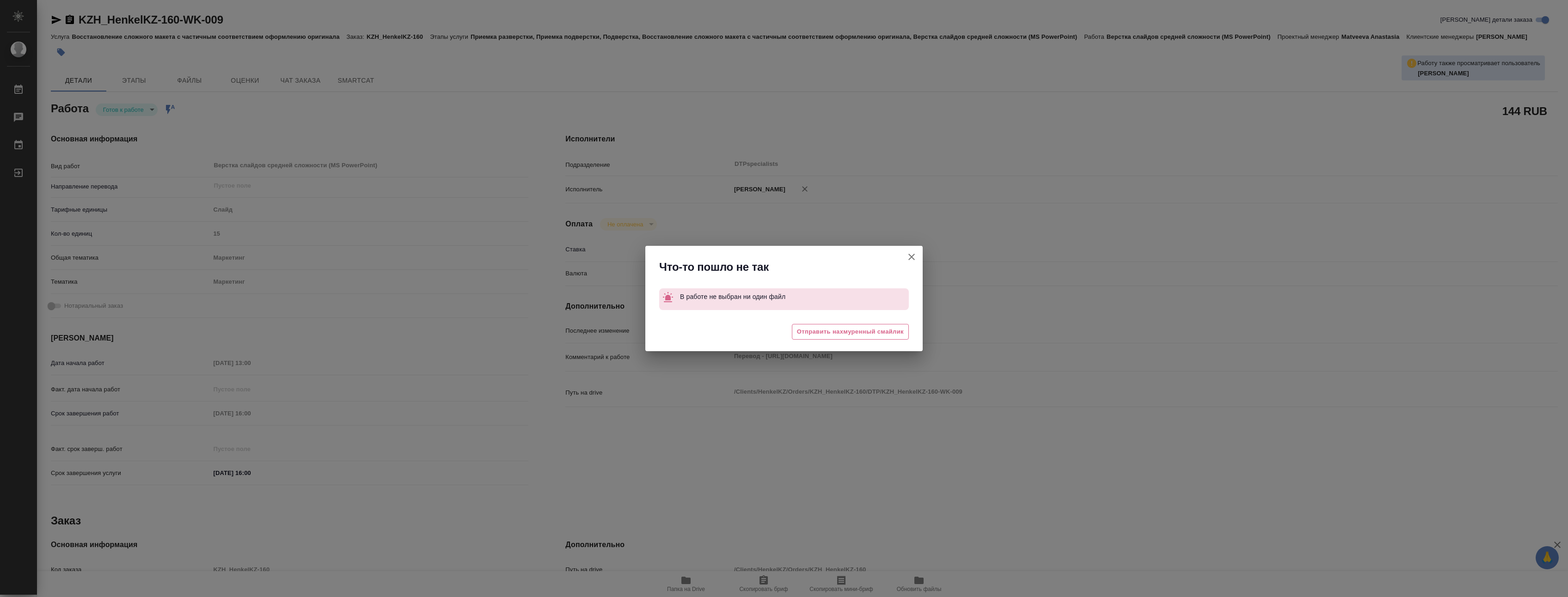
drag, startPoint x: 915, startPoint y: 257, endPoint x: 909, endPoint y: 257, distance: 6.0
click at [912, 258] on icon "button" at bounding box center [911, 257] width 11 height 11
type textarea "x"
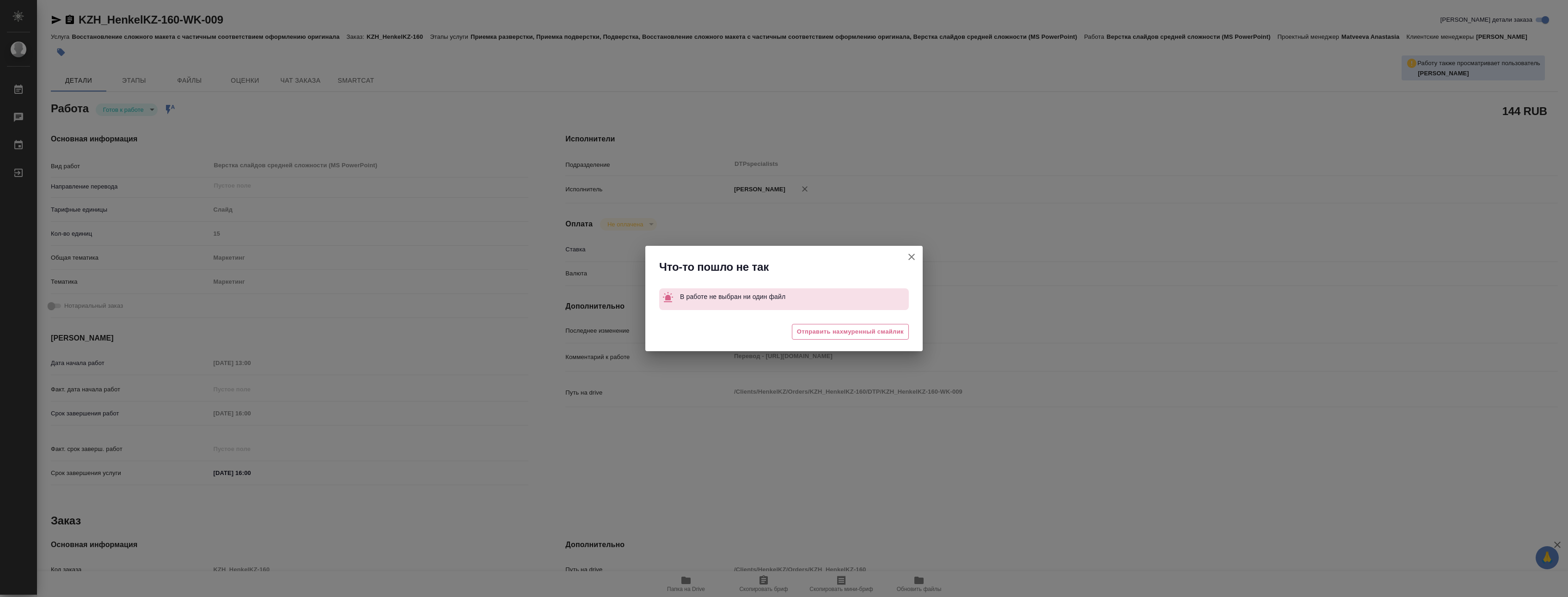
type textarea "x"
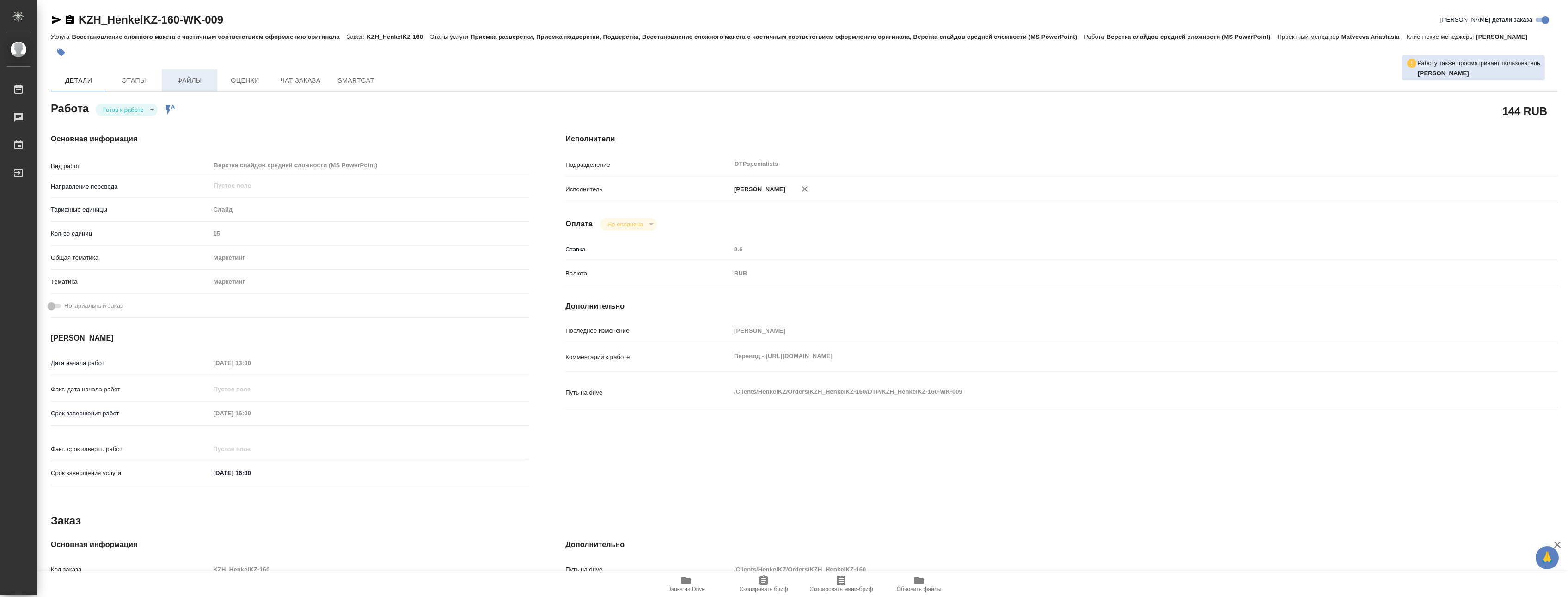
click at [187, 86] on span "Файлы" at bounding box center [189, 80] width 44 height 12
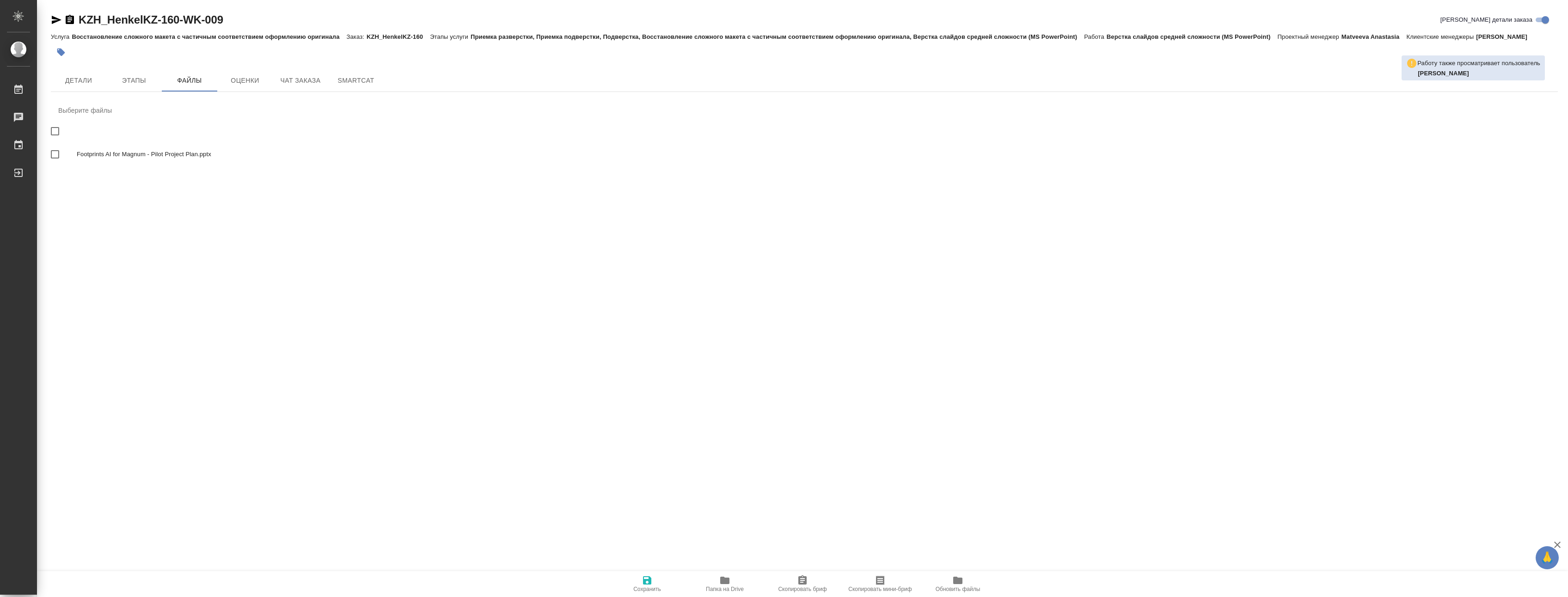
click at [57, 164] on input "checkbox" at bounding box center [55, 155] width 19 height 19
checkbox input "true"
click at [648, 585] on icon "button" at bounding box center [647, 581] width 9 height 9
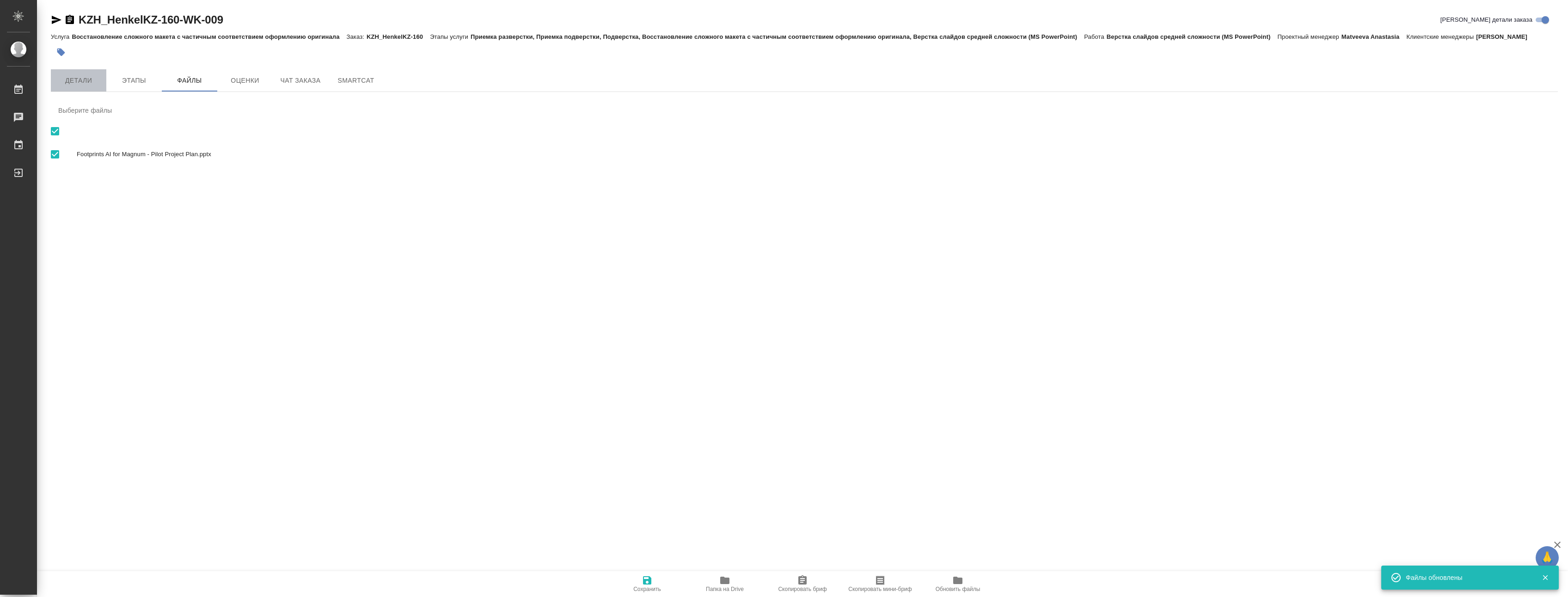
click at [79, 86] on span "Детали" at bounding box center [79, 80] width 44 height 12
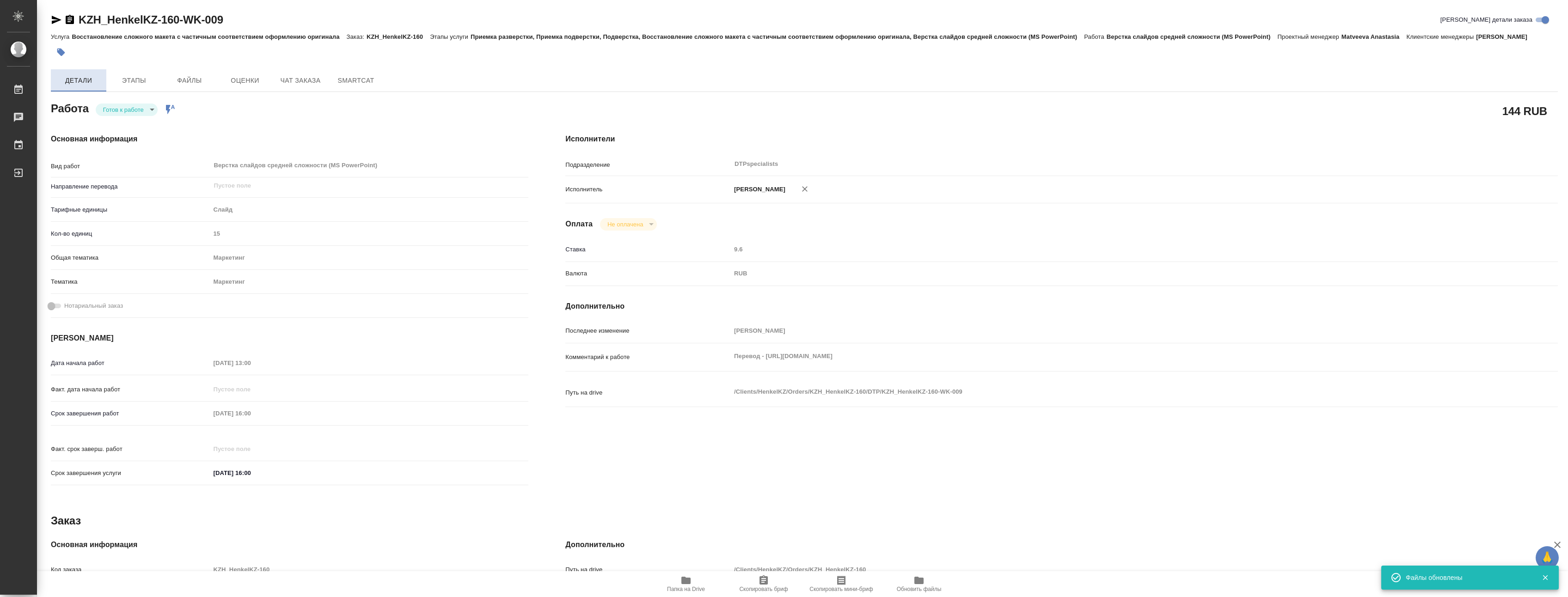
type textarea "x"
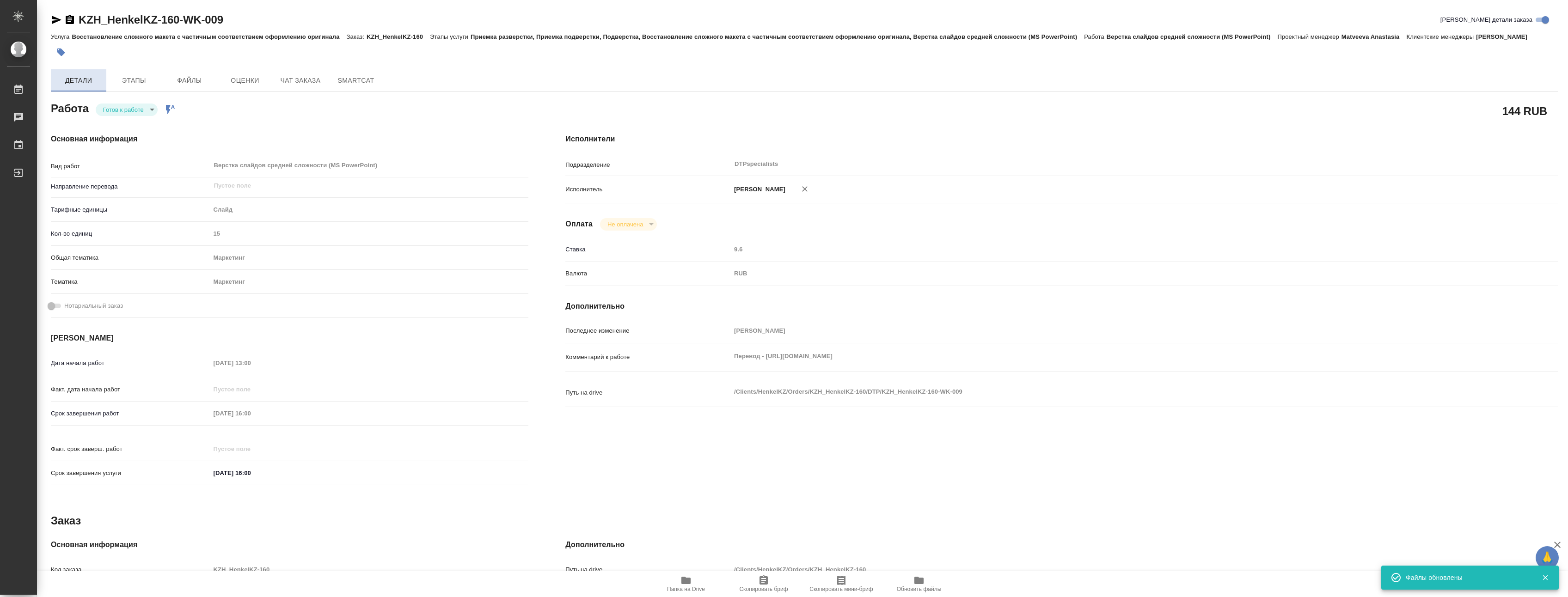
type textarea "x"
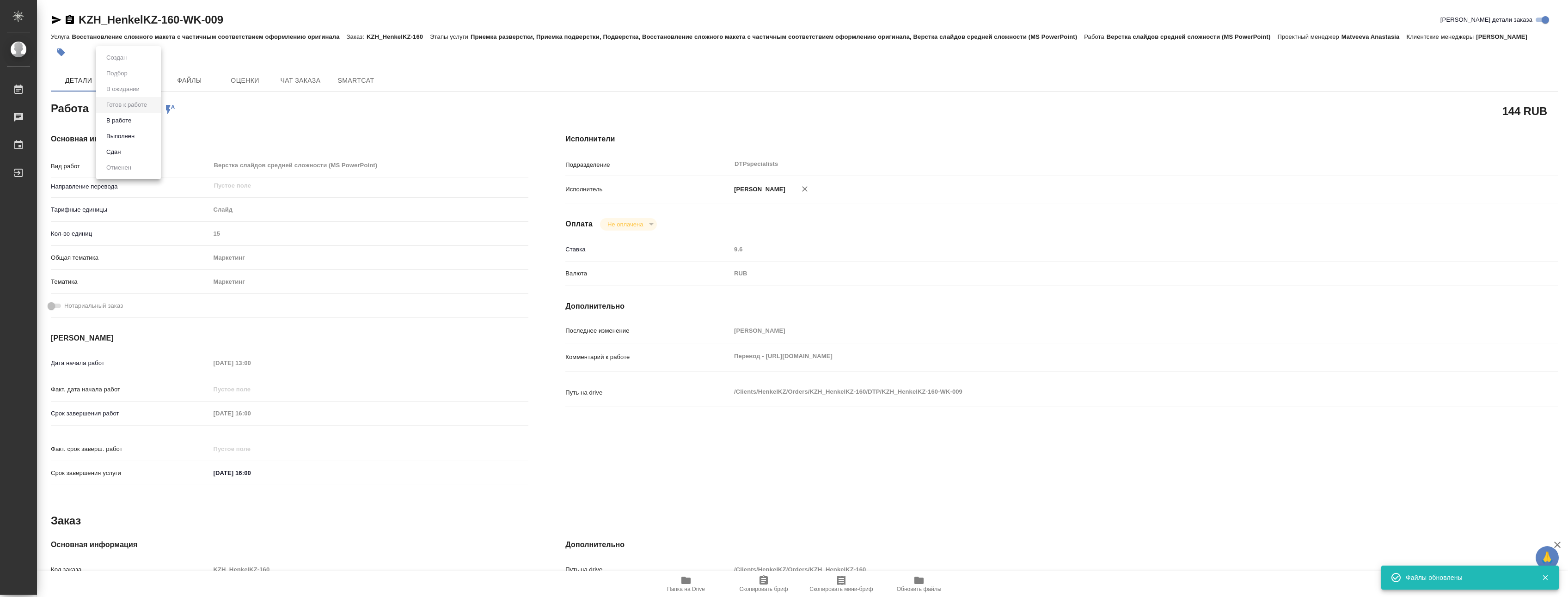
click at [120, 116] on body "🙏 .cls-1 fill:#fff; AWATERA Yakovlev Sergey Работы 0 Чаты График Выйти KZH_Henk…" at bounding box center [784, 298] width 1568 height 597
type textarea "x"
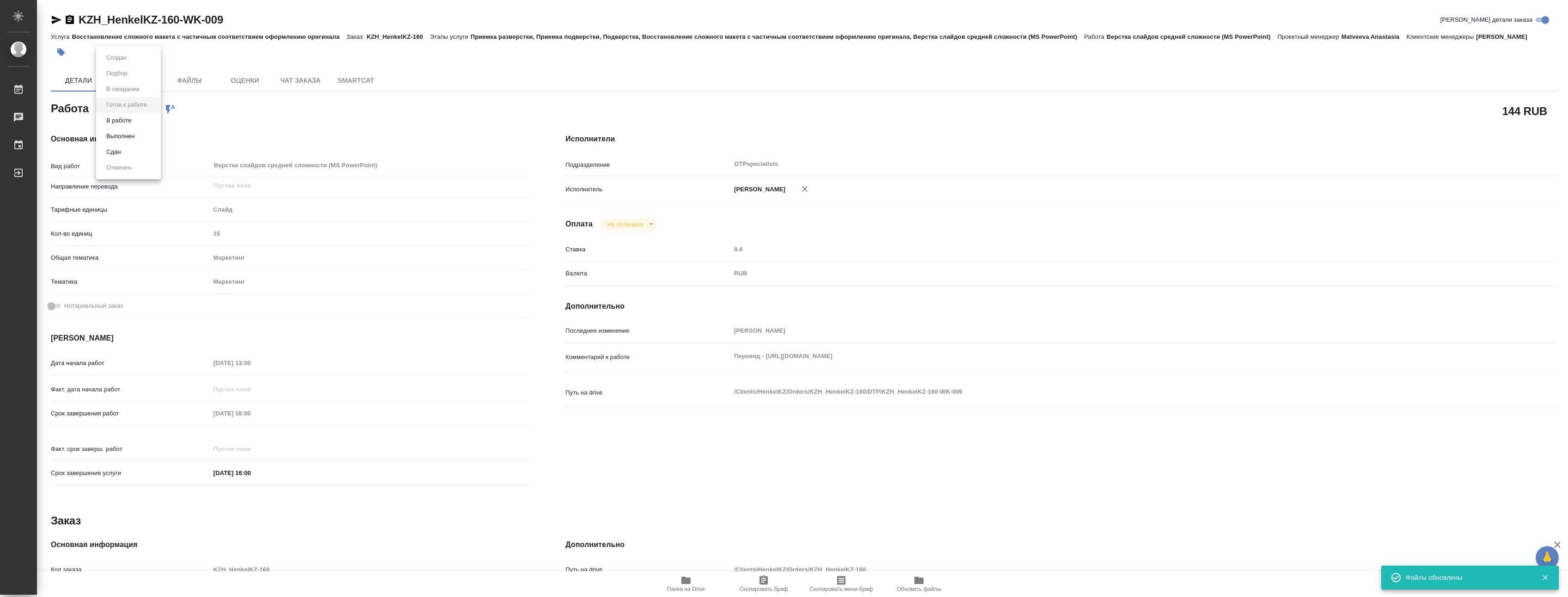
type textarea "x"
click at [119, 117] on button "В работе" at bounding box center [119, 120] width 30 height 10
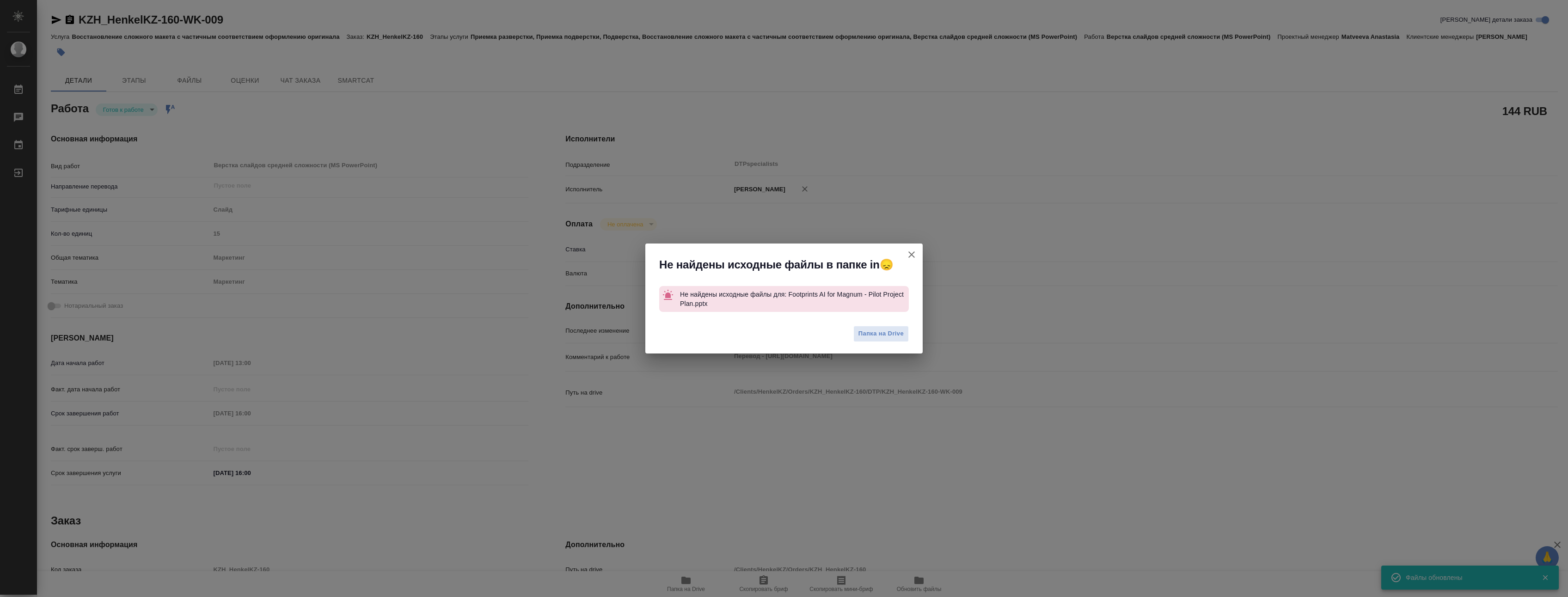
type textarea "x"
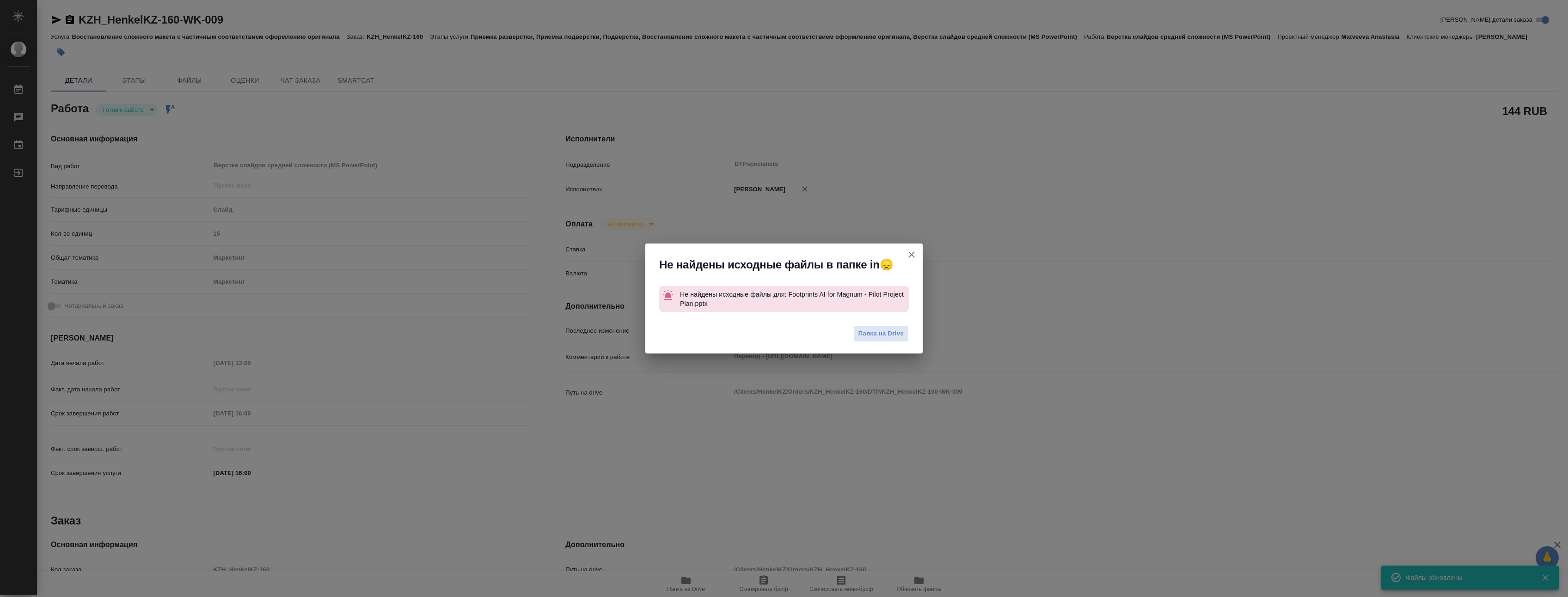
type textarea "x"
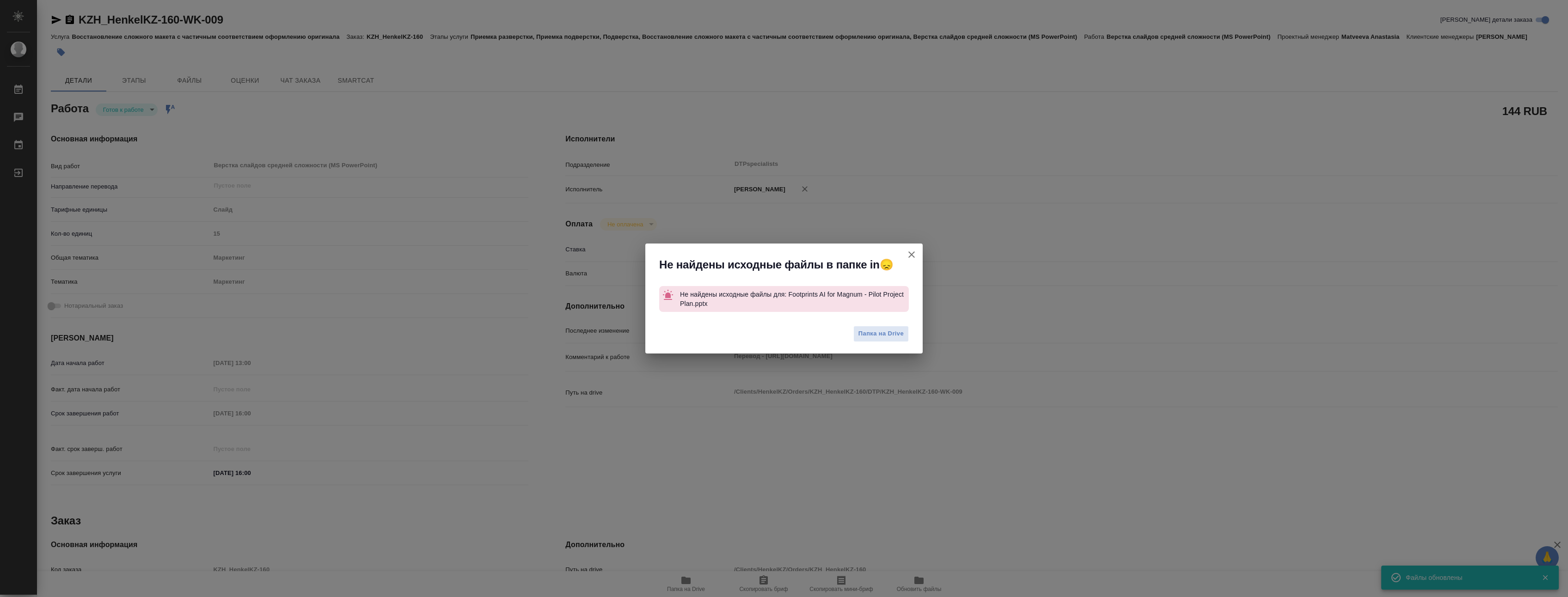
type textarea "x"
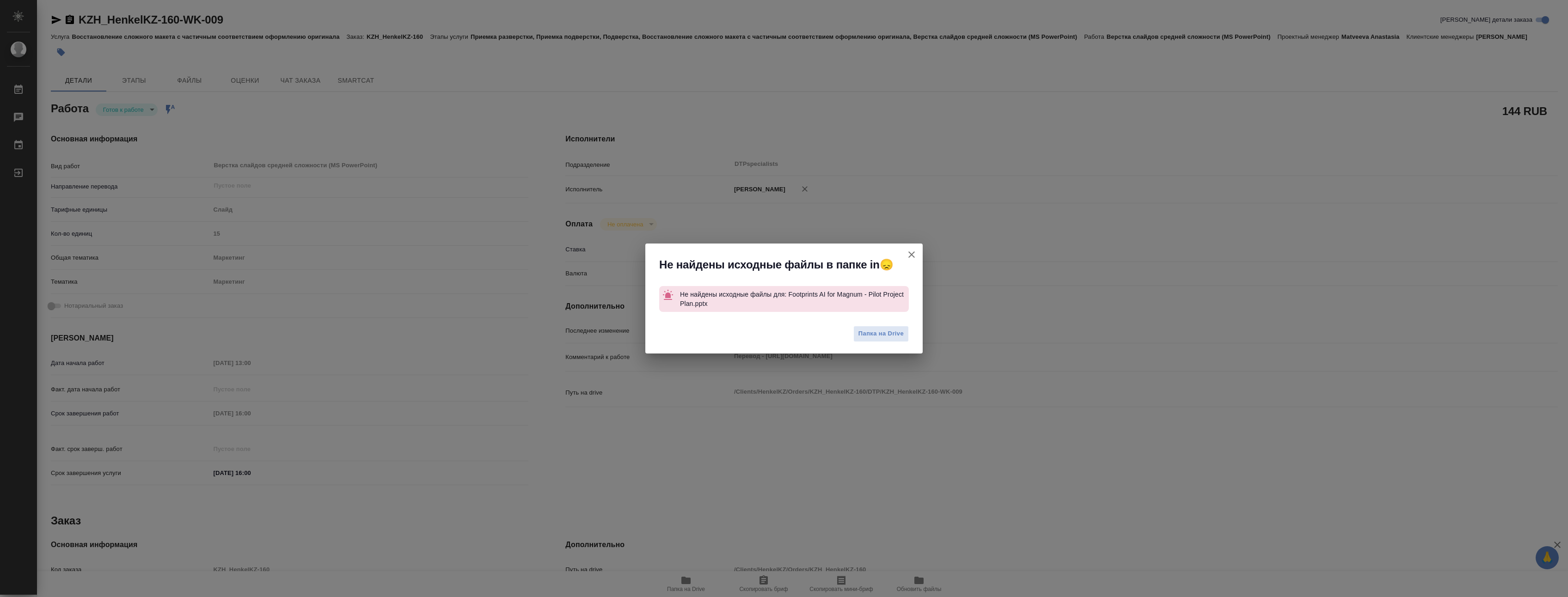
click at [911, 253] on icon "button" at bounding box center [911, 254] width 11 height 11
type textarea "x"
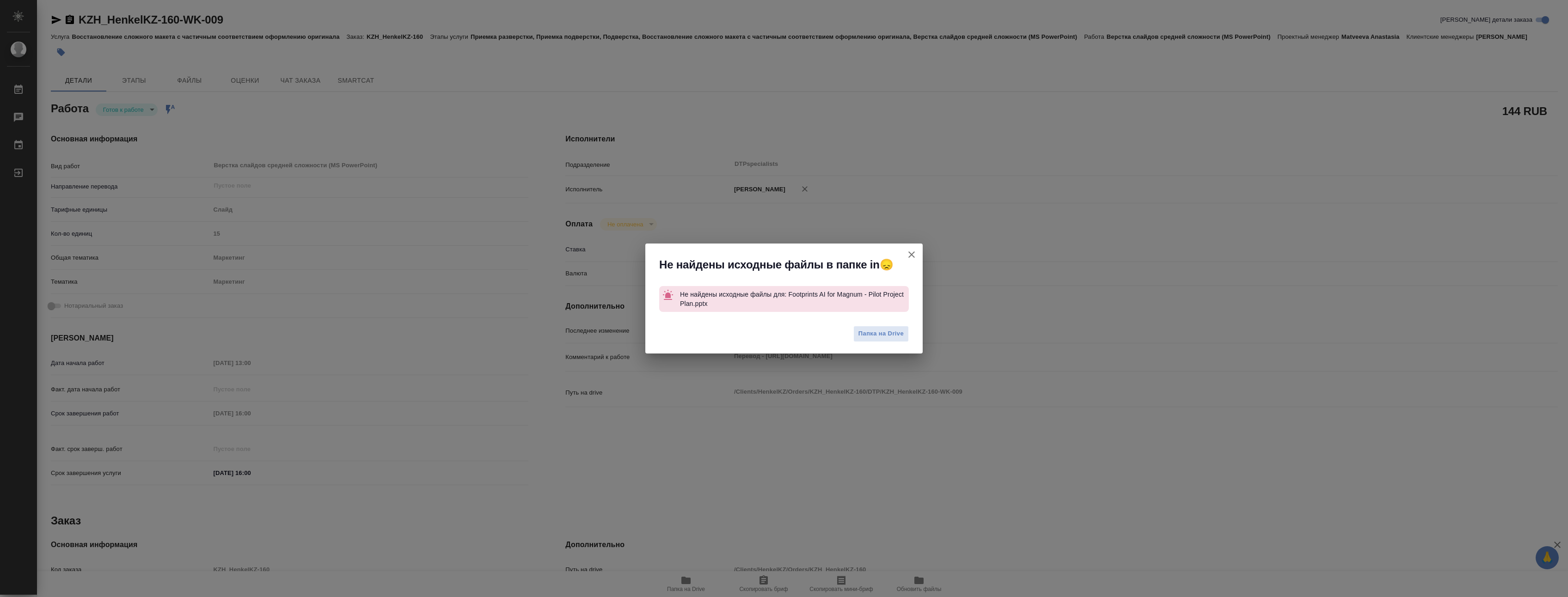
type textarea "x"
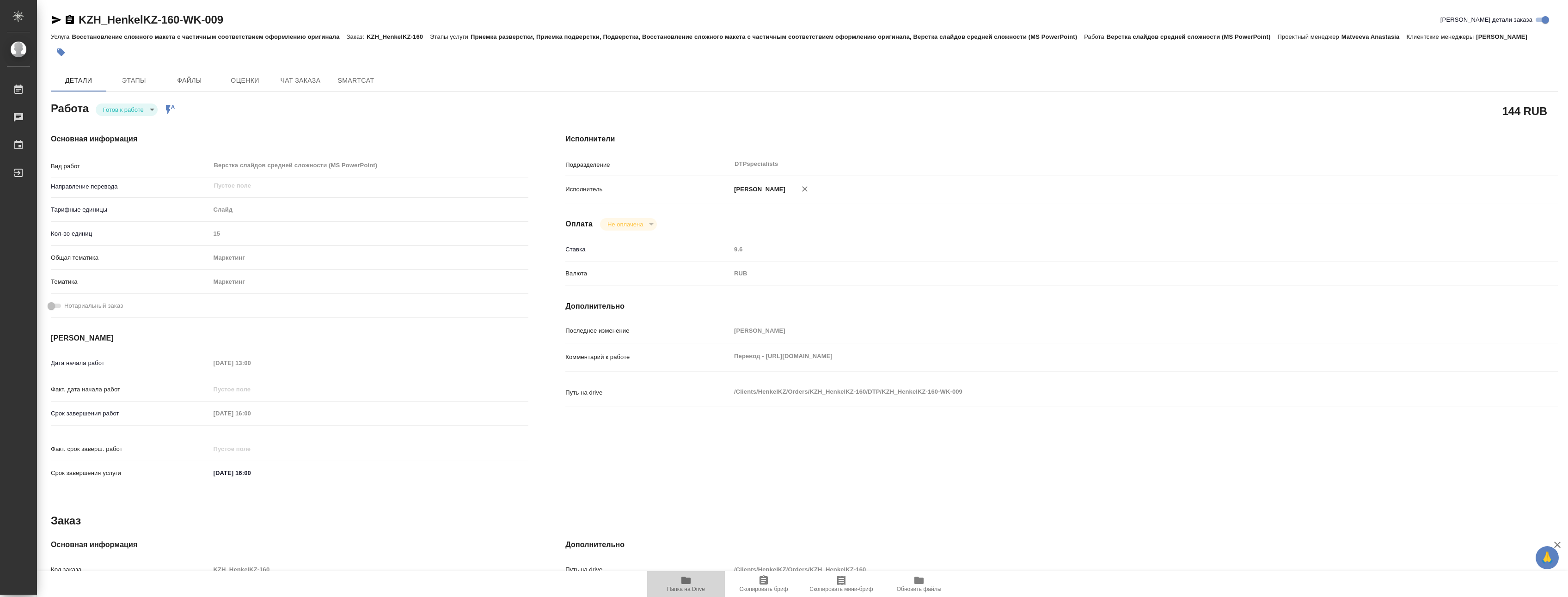
click at [687, 582] on icon "button" at bounding box center [685, 581] width 9 height 7
click at [117, 124] on body "🙏 .cls-1 fill:#fff; AWATERA Yakovlev Sergey Работы 0 Чаты График Выйти KZH_Henk…" at bounding box center [784, 298] width 1568 height 597
click at [118, 124] on button "В работе" at bounding box center [119, 120] width 30 height 10
type textarea "x"
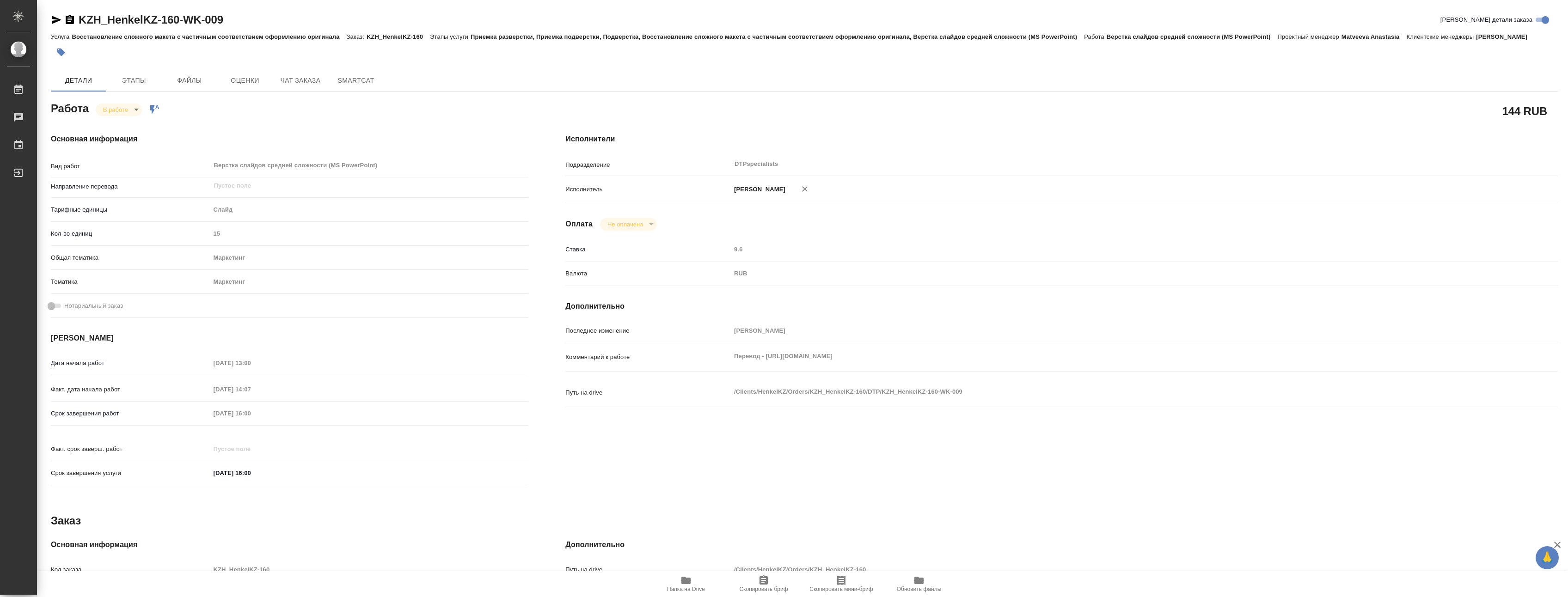
type textarea "x"
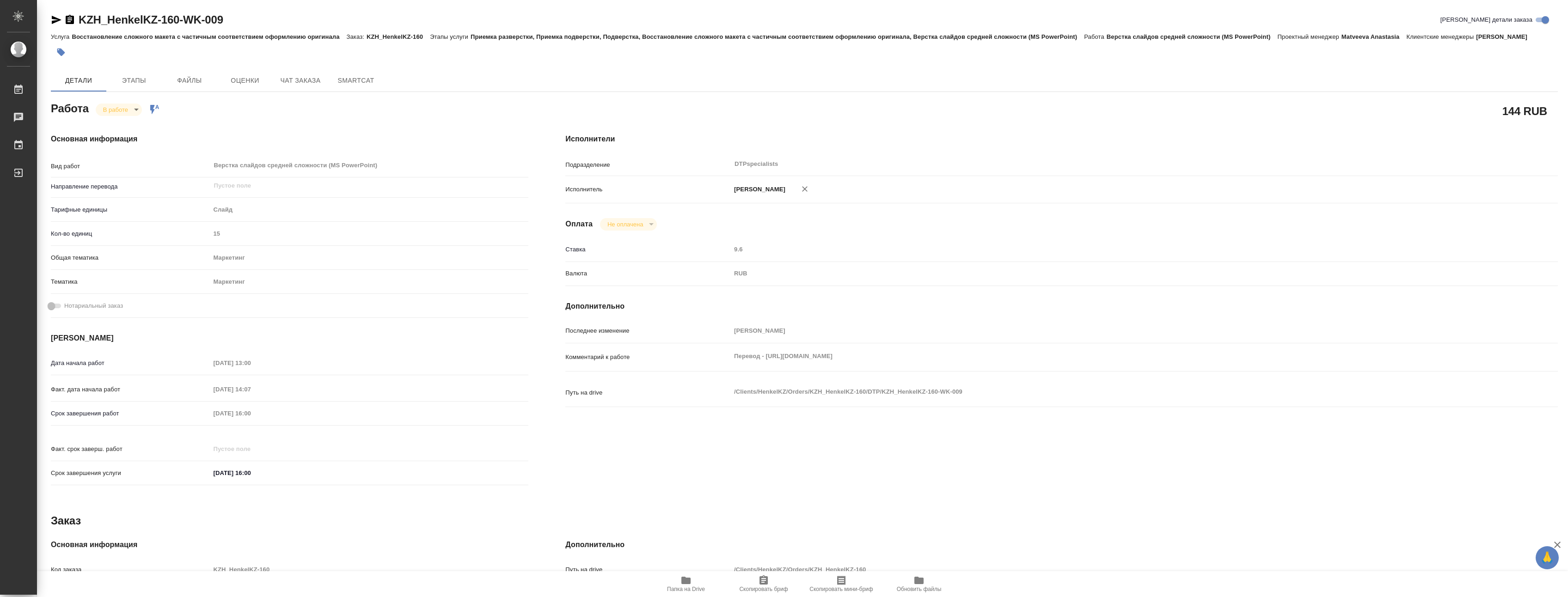
type textarea "x"
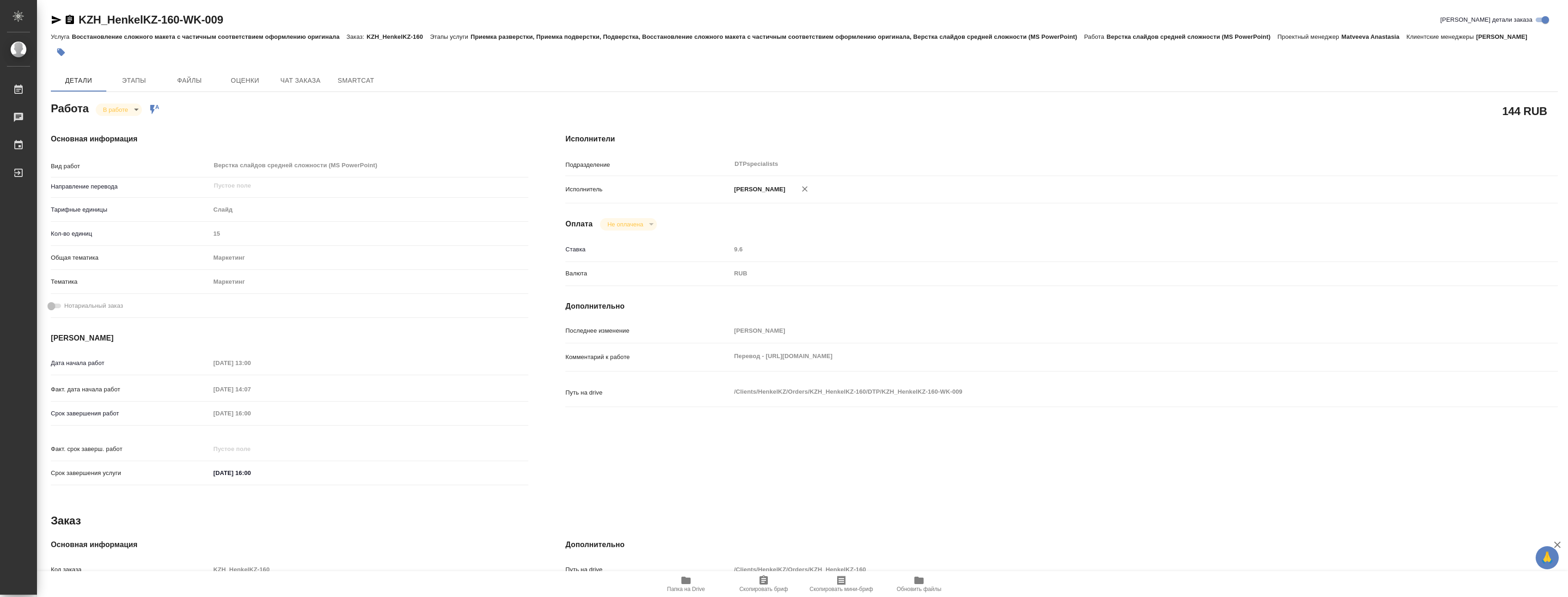
type textarea "x"
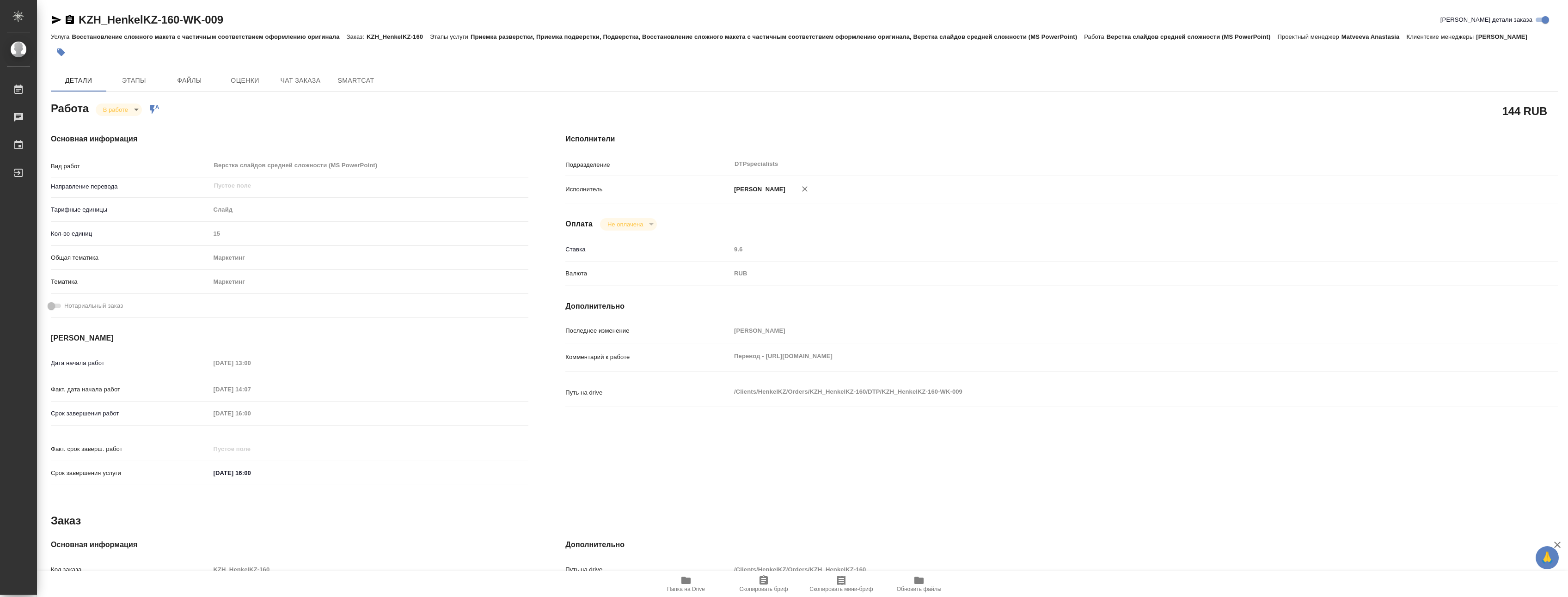
type textarea "x"
click at [261, 116] on div "Работа В работе inProgress Работа включена в последовательность" at bounding box center [290, 107] width 477 height 16
click at [683, 580] on icon "button" at bounding box center [685, 581] width 9 height 7
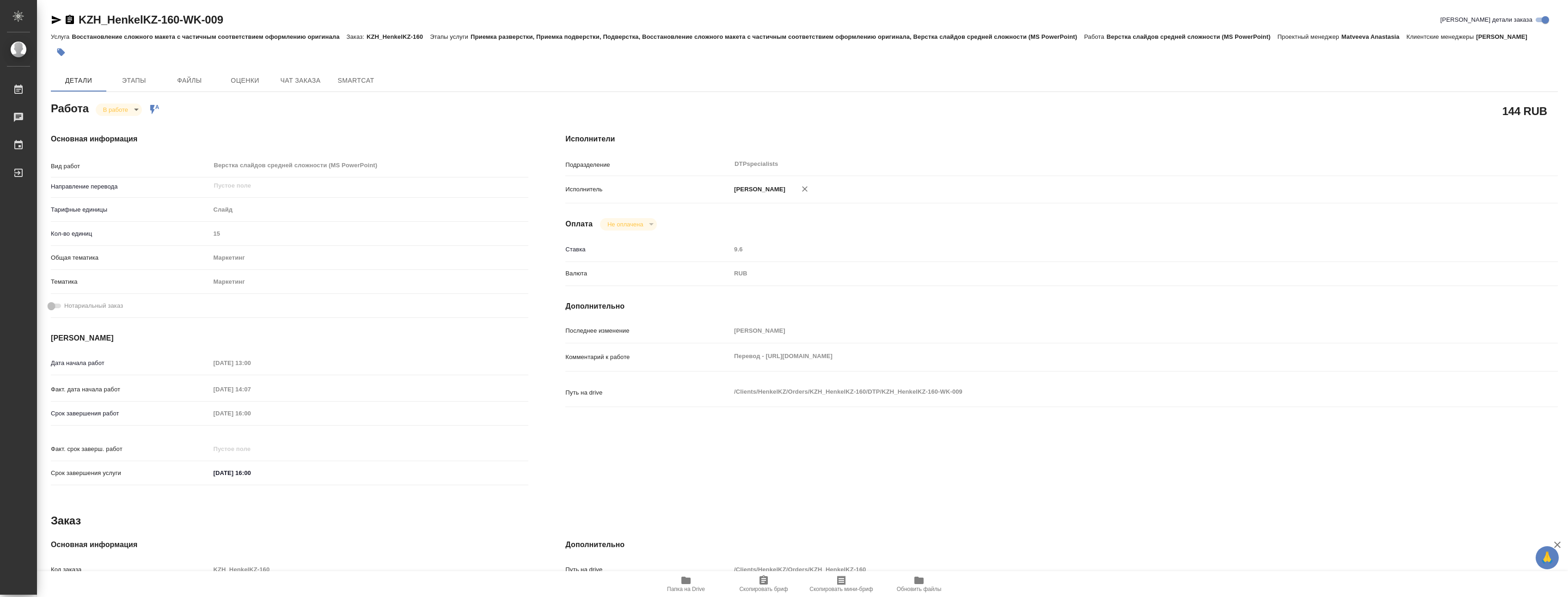
type textarea "x"
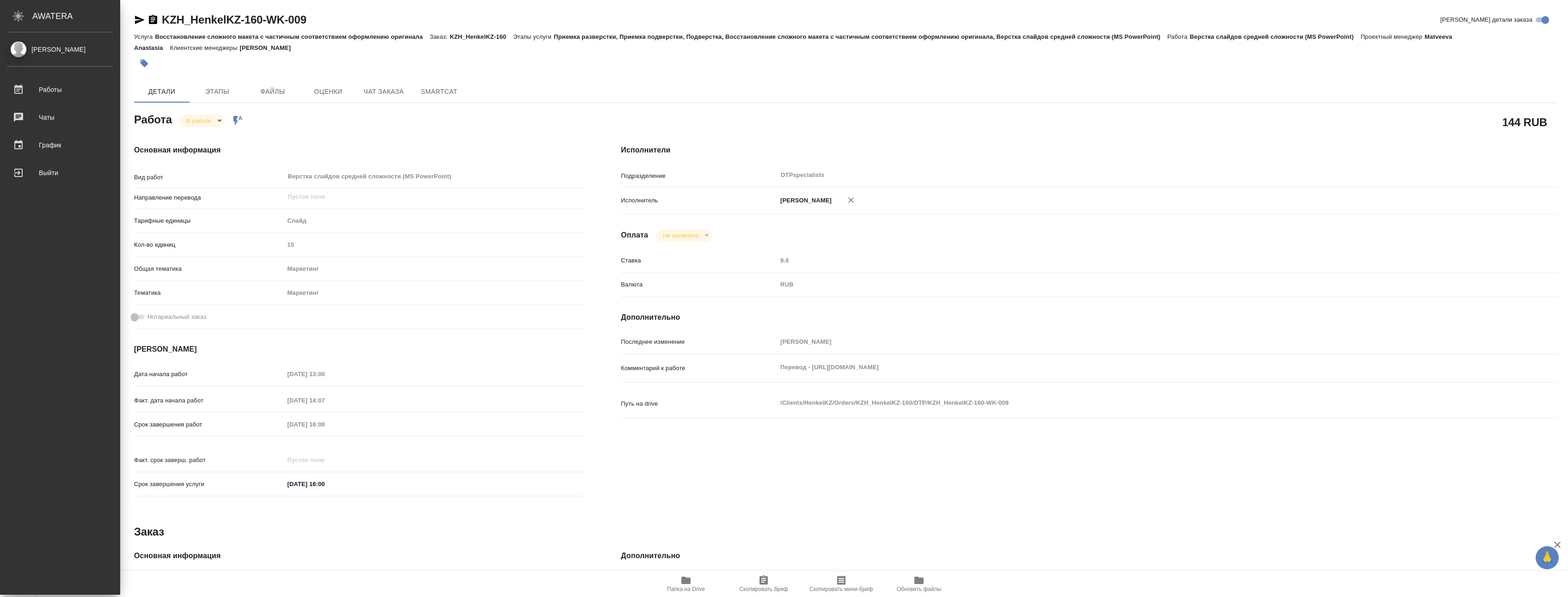
type textarea "x"
